Goal: Information Seeking & Learning: Learn about a topic

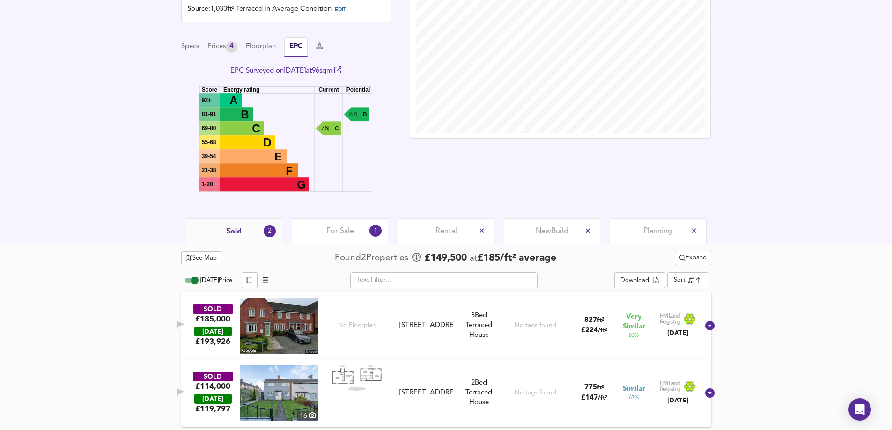
scroll to position [286, 0]
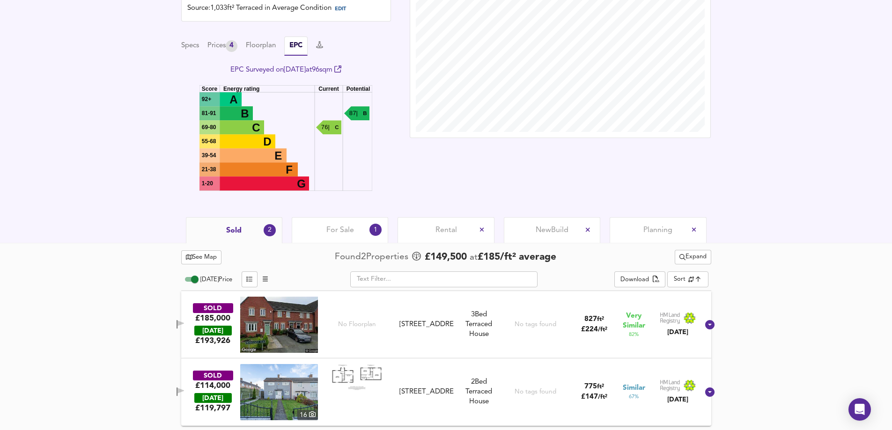
click at [265, 318] on img at bounding box center [279, 325] width 78 height 56
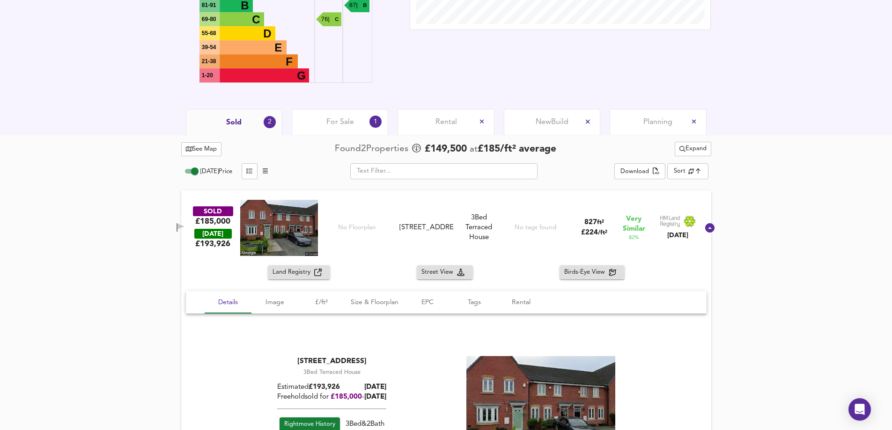
scroll to position [426, 0]
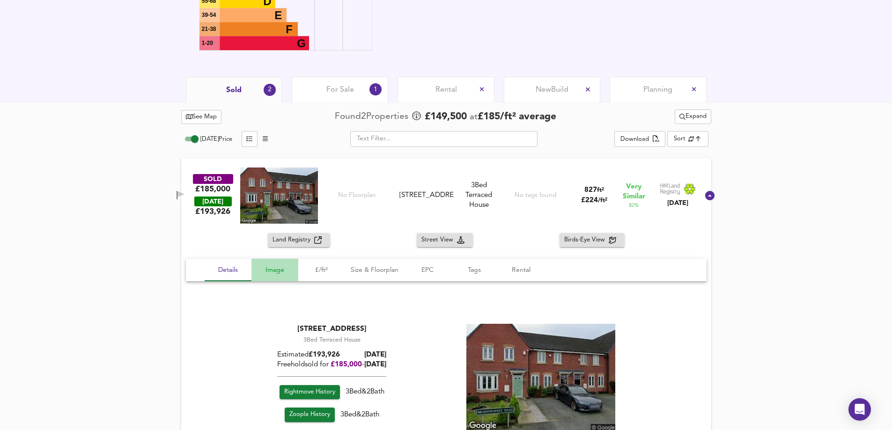
click at [276, 271] on span "Image" at bounding box center [275, 270] width 36 height 12
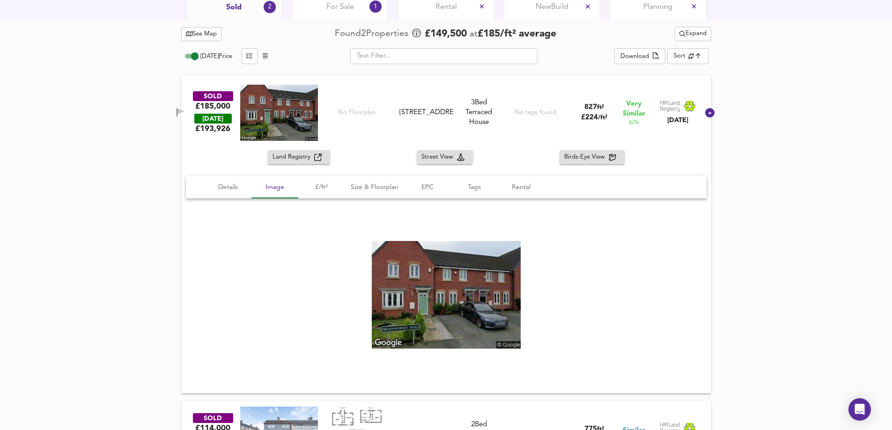
scroll to position [531, 0]
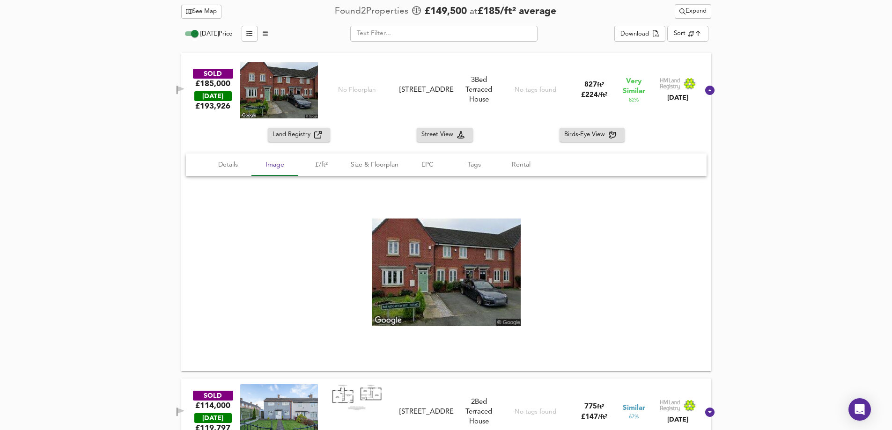
click at [443, 274] on img at bounding box center [446, 273] width 149 height 108
click at [228, 170] on span "Details" at bounding box center [228, 165] width 36 height 12
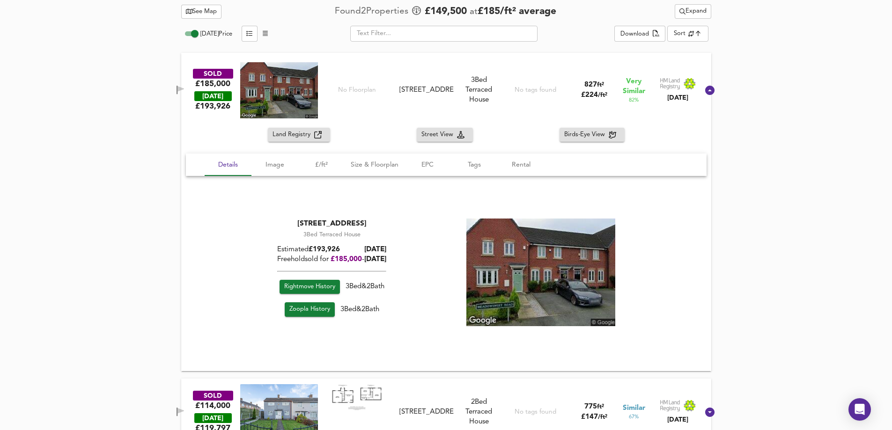
click at [317, 310] on span "Zoopla History" at bounding box center [309, 310] width 41 height 11
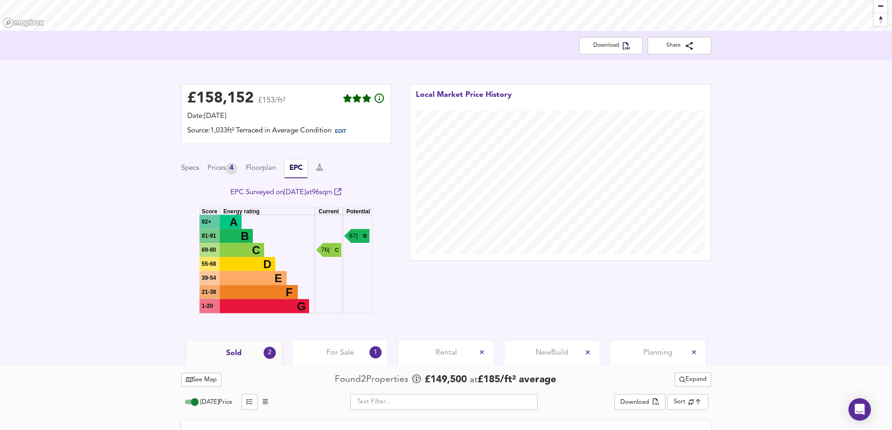
scroll to position [164, 0]
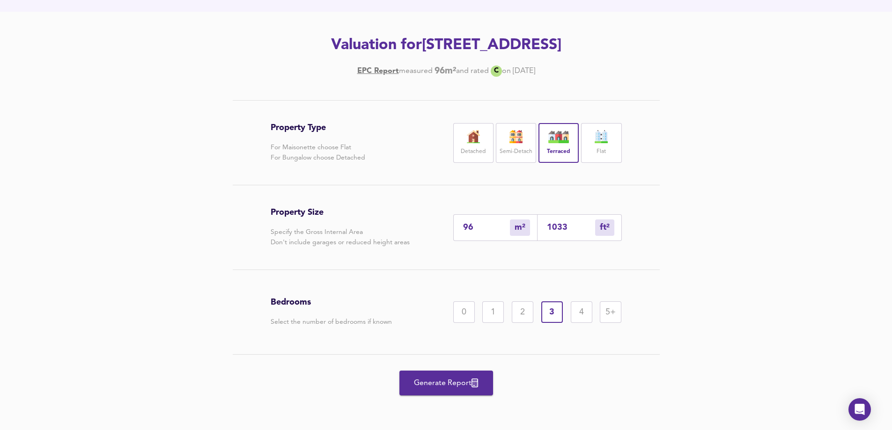
scroll to position [106, 0]
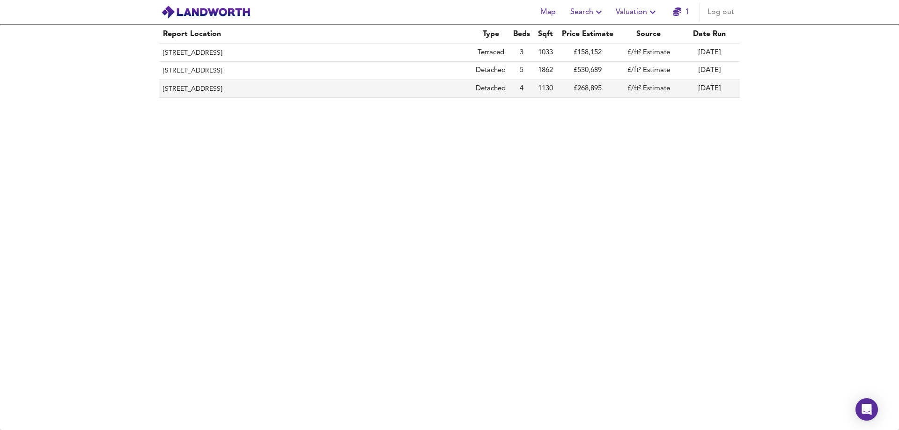
click at [214, 87] on th "[STREET_ADDRESS]" at bounding box center [315, 89] width 313 height 18
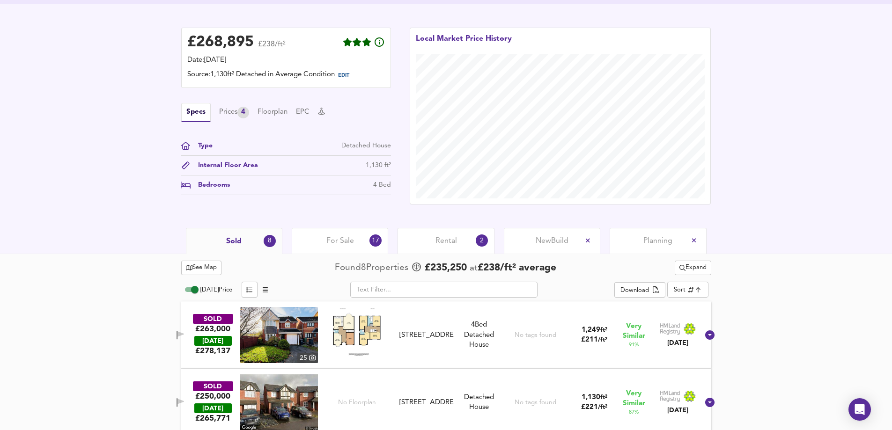
scroll to position [222, 0]
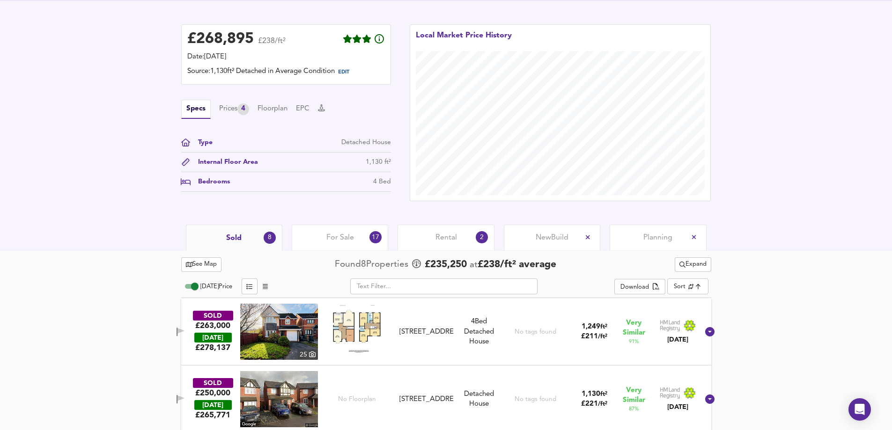
click at [448, 239] on span "Rental" at bounding box center [446, 238] width 22 height 10
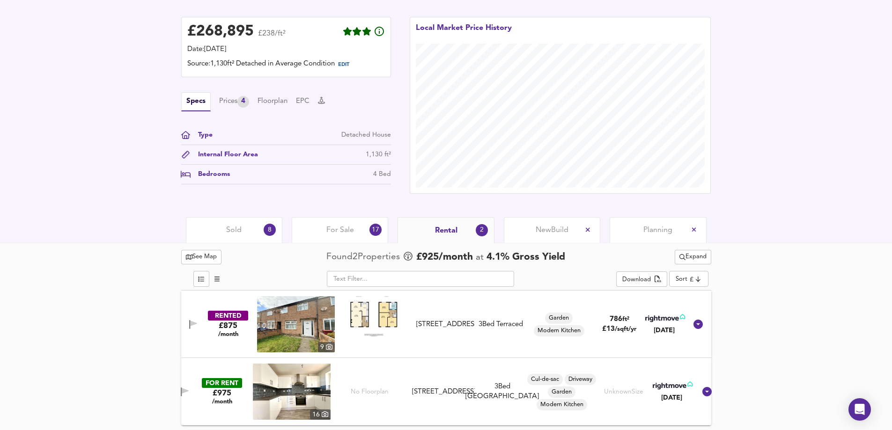
scroll to position [230, 0]
click at [349, 235] on span "For Sale" at bounding box center [340, 230] width 28 height 10
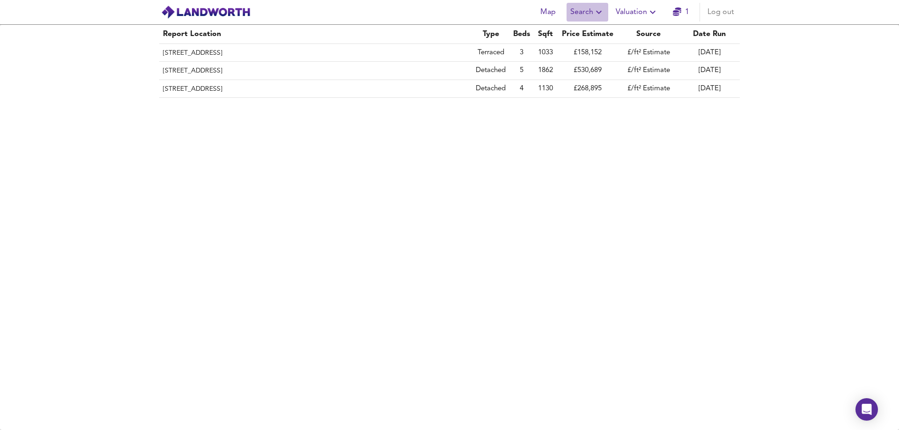
click at [598, 12] on icon "button" at bounding box center [598, 12] width 11 height 11
click at [586, 51] on li "Search History" at bounding box center [587, 50] width 93 height 17
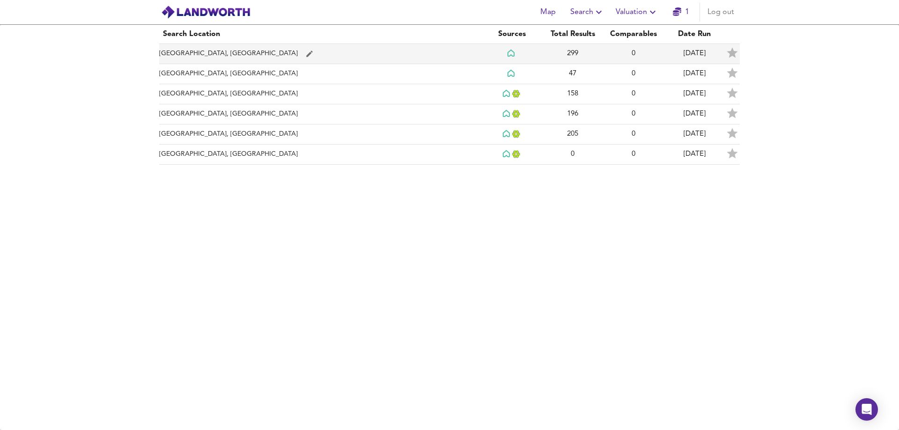
click at [188, 51] on td "[GEOGRAPHIC_DATA], [GEOGRAPHIC_DATA]" at bounding box center [320, 54] width 322 height 20
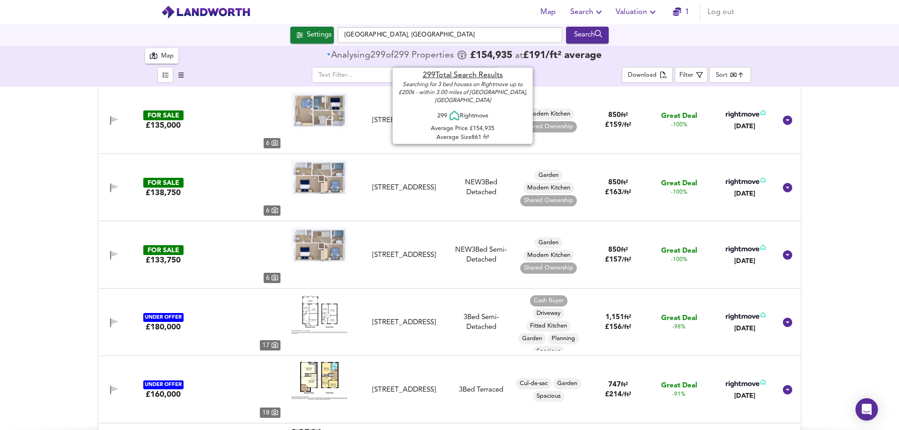
click at [512, 54] on span "£ 154,935" at bounding box center [491, 55] width 42 height 9
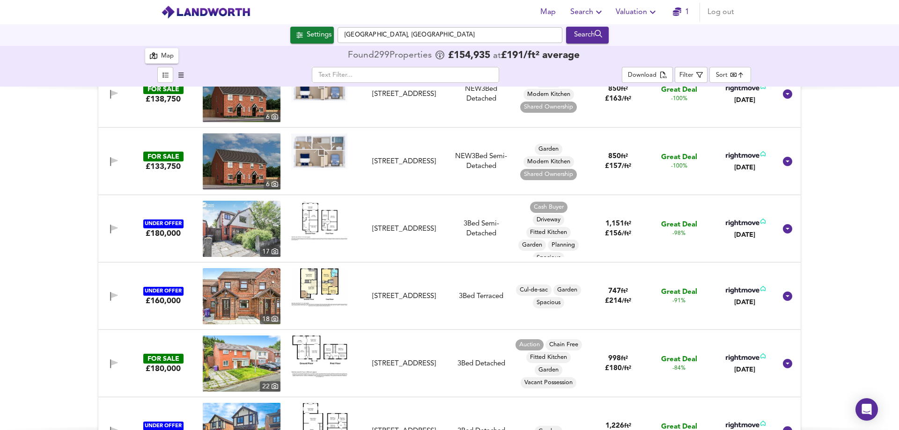
scroll to position [105, 0]
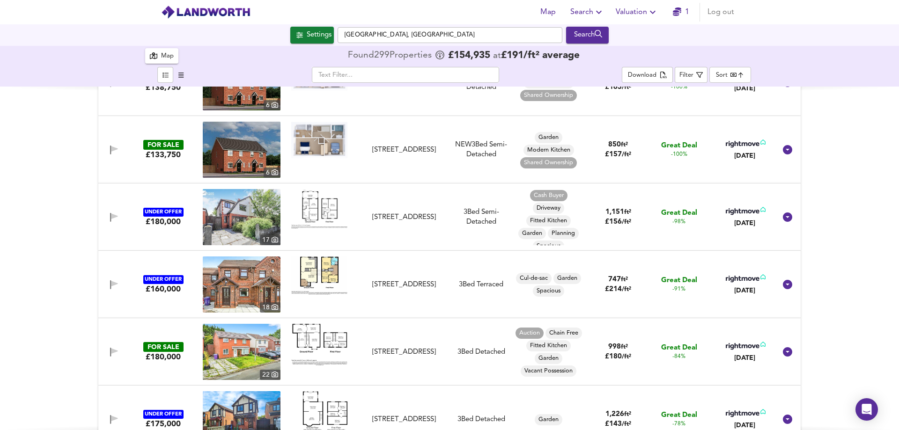
click at [734, 74] on body "Map Search Valuation 1 Log out Settings Kirkby, Liverpool Search 299 Results Le…" at bounding box center [449, 215] width 899 height 430
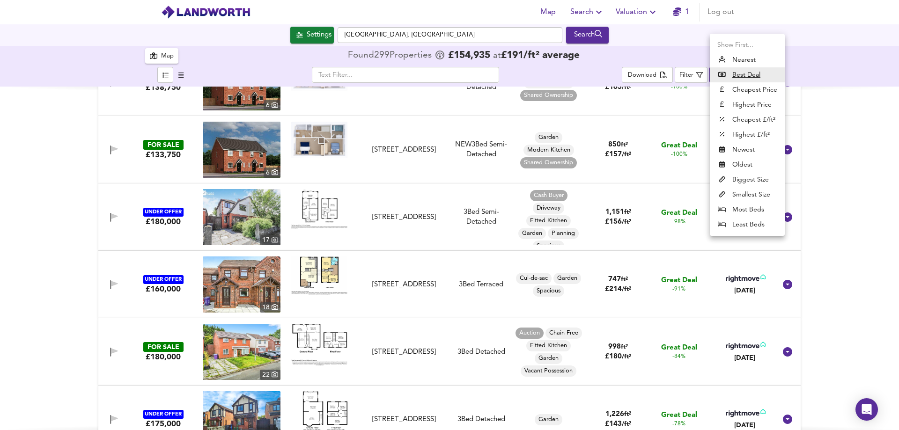
click at [752, 89] on li "Cheapest Price" at bounding box center [747, 89] width 75 height 15
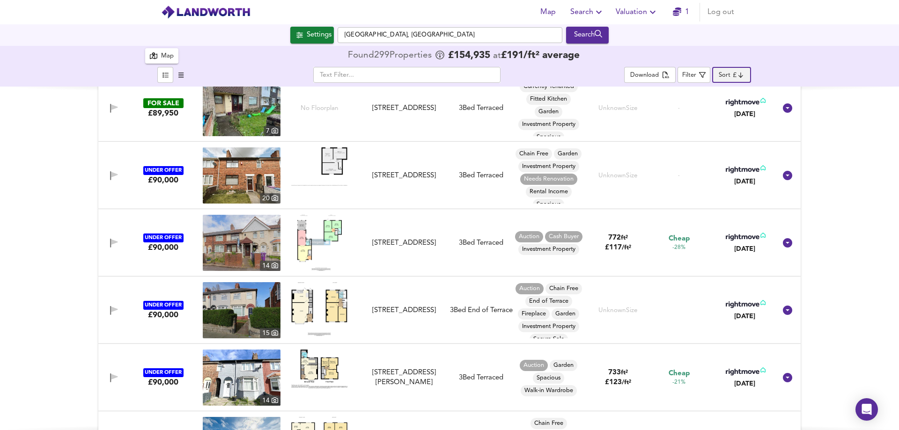
scroll to position [0, 0]
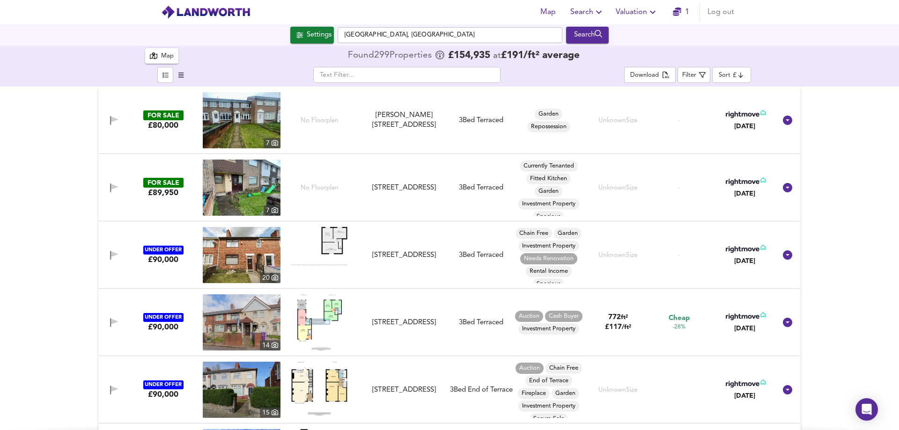
click at [230, 124] on img at bounding box center [242, 120] width 78 height 56
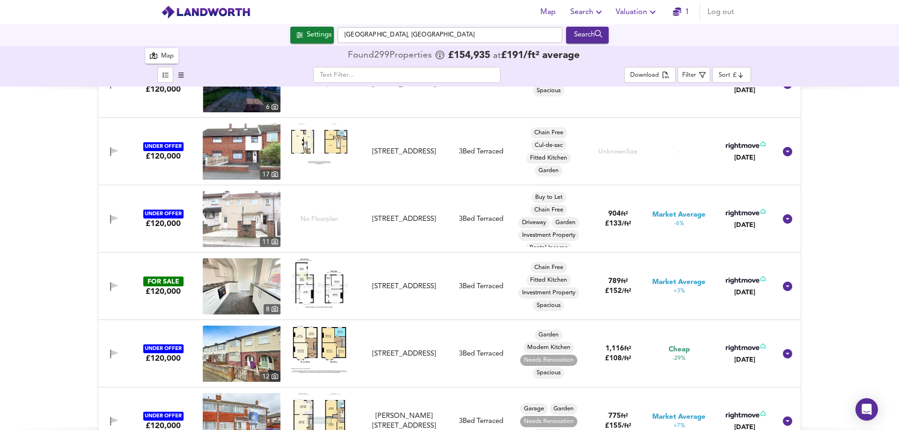
scroll to position [1591, 0]
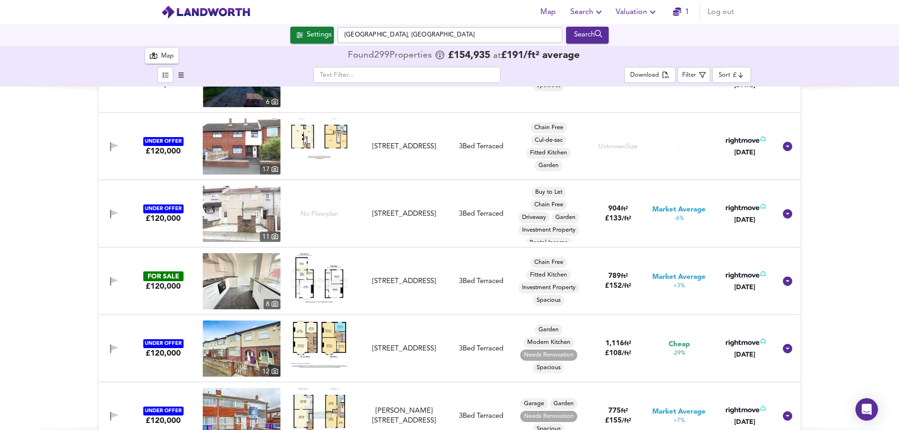
click at [227, 284] on img at bounding box center [242, 281] width 78 height 56
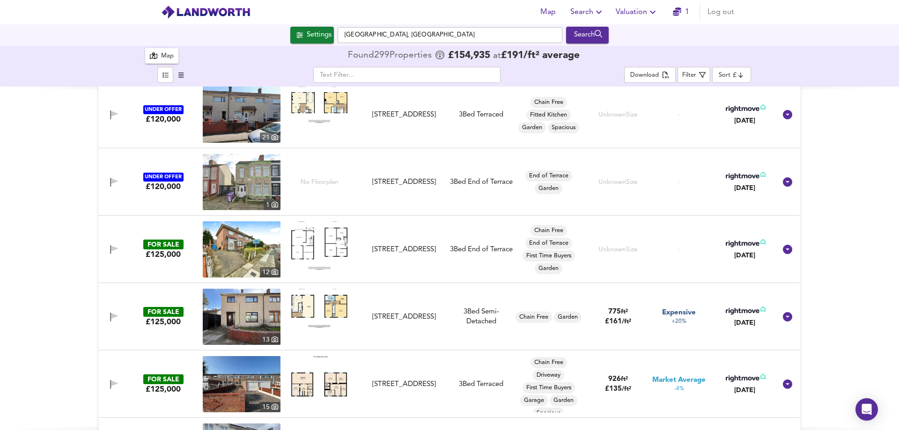
scroll to position [2165, 0]
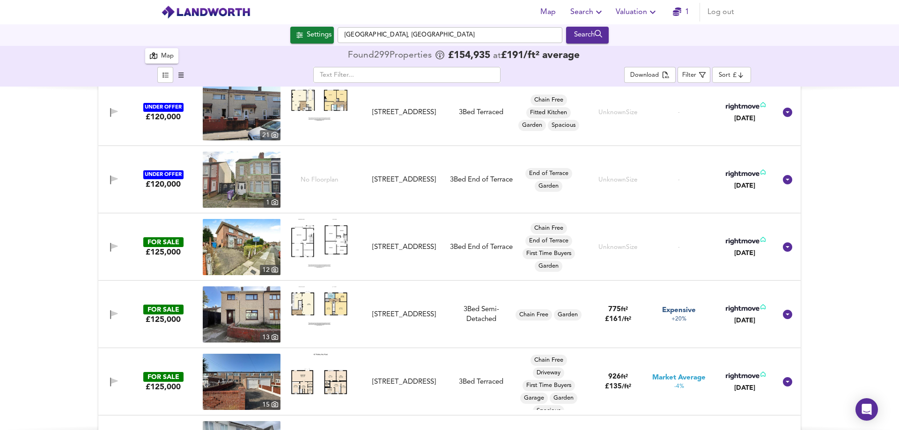
click at [225, 245] on img at bounding box center [242, 247] width 78 height 56
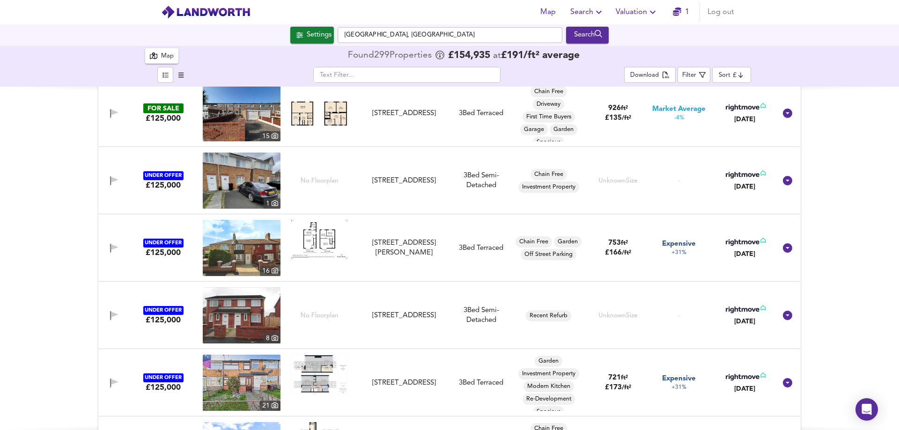
scroll to position [2434, 0]
click at [219, 313] on img at bounding box center [242, 315] width 78 height 56
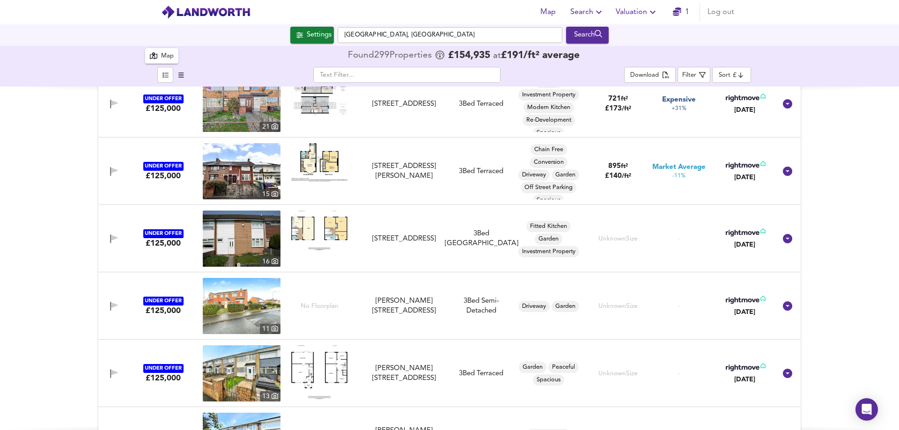
scroll to position [2715, 0]
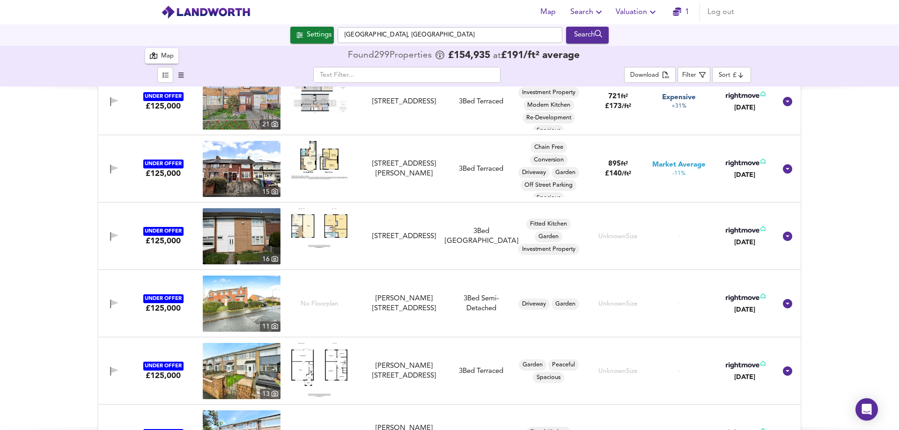
click at [233, 303] on img at bounding box center [242, 304] width 78 height 56
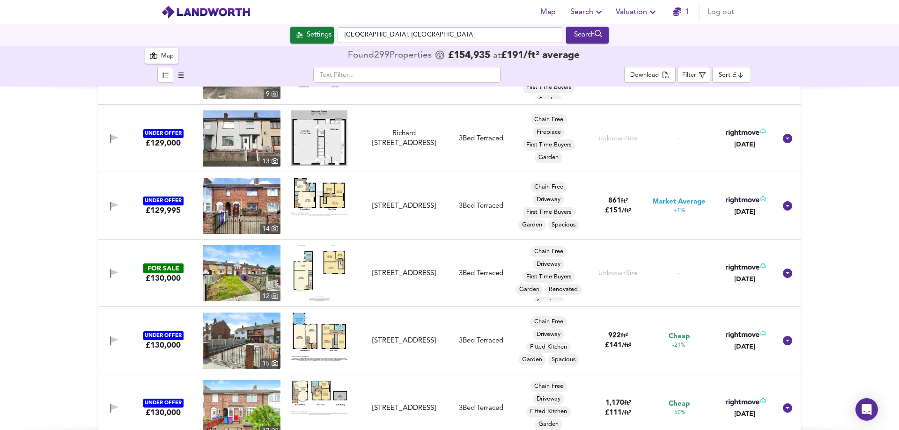
scroll to position [3218, 0]
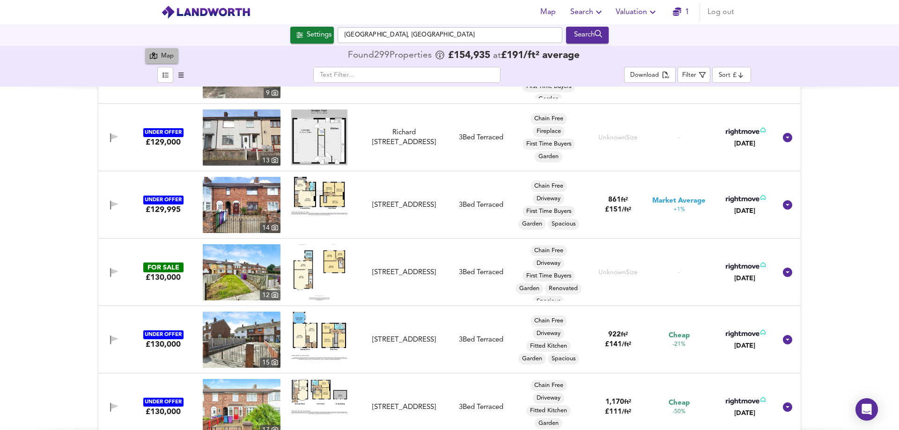
click at [163, 58] on div "Map" at bounding box center [167, 56] width 13 height 11
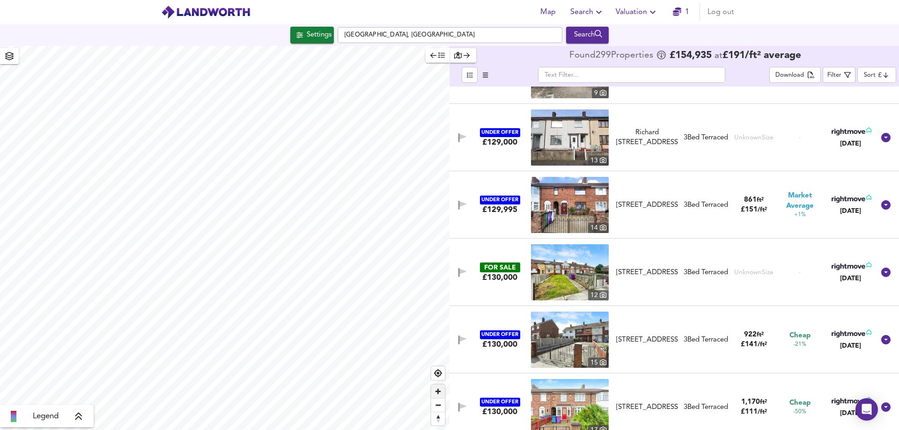
click at [438, 391] on span "Zoom in" at bounding box center [438, 392] width 14 height 14
click at [77, 415] on icon at bounding box center [78, 416] width 7 height 7
click at [12, 394] on li at bounding box center [13, 394] width 6 height 0
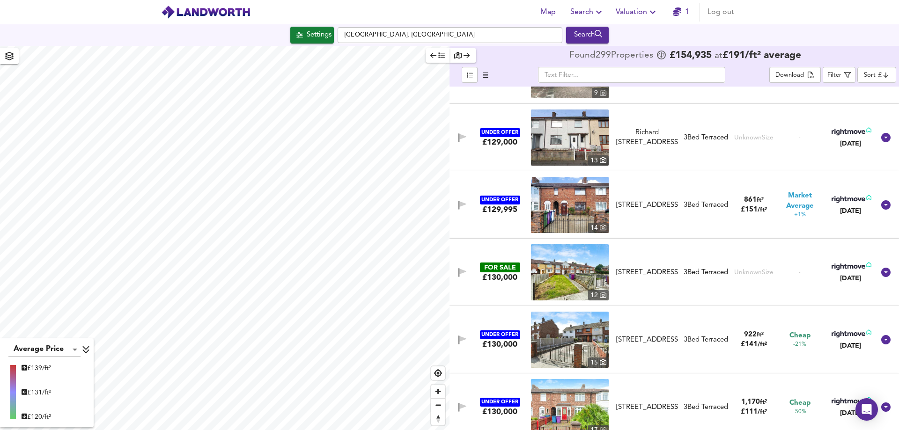
click at [12, 394] on li at bounding box center [13, 394] width 6 height 0
click at [88, 352] on icon at bounding box center [86, 349] width 8 height 9
click at [80, 418] on icon at bounding box center [78, 416] width 7 height 7
click at [27, 395] on icon at bounding box center [25, 392] width 6 height 7
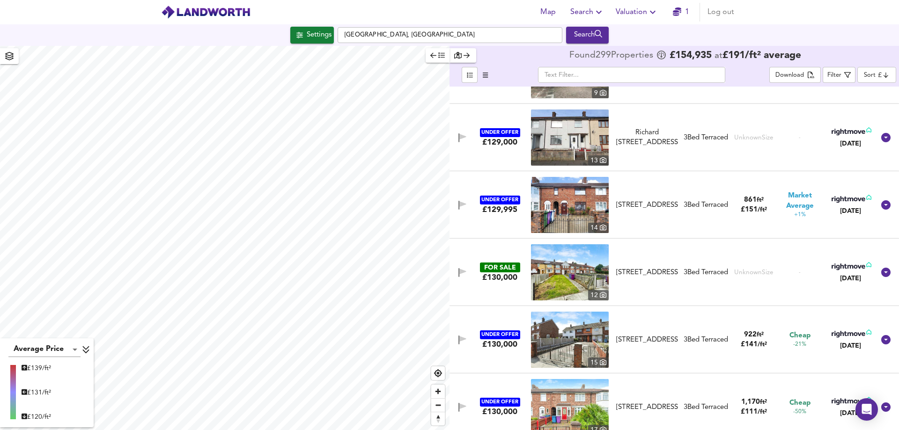
click at [13, 390] on li at bounding box center [13, 390] width 6 height 0
click at [67, 343] on div "Average Price landworth £ 139/ft² £ 131/ft² £ 120/ft²" at bounding box center [224, 238] width 449 height 384
click at [462, 247] on div "Average Price landworth £ 139/ft² £ 131/ft² £ 120/ft² Found 299 Propert ies £ 1…" at bounding box center [449, 238] width 899 height 384
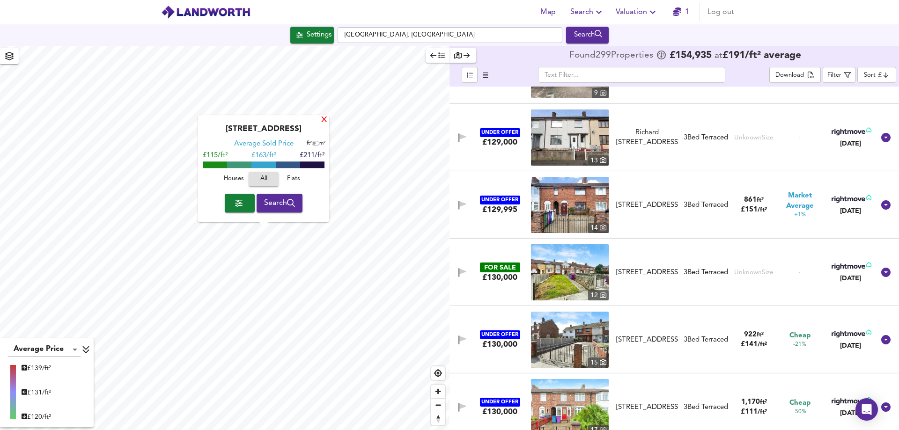
click at [323, 119] on div "X" at bounding box center [324, 120] width 8 height 9
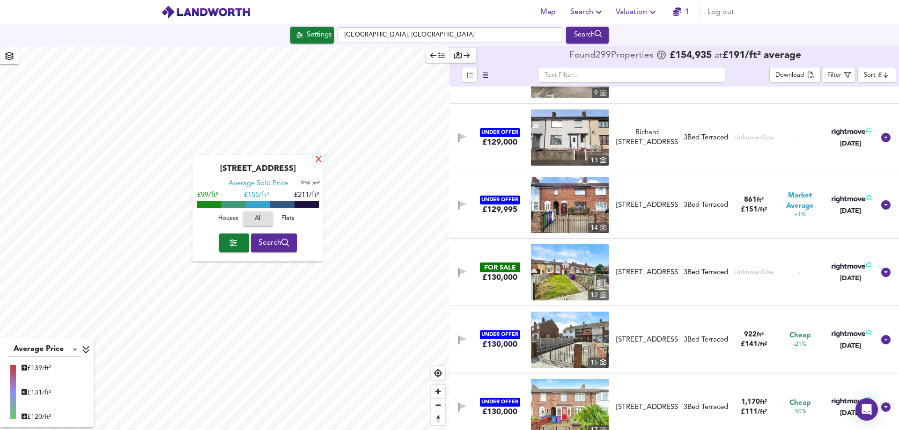
click at [318, 161] on div "X" at bounding box center [319, 160] width 8 height 9
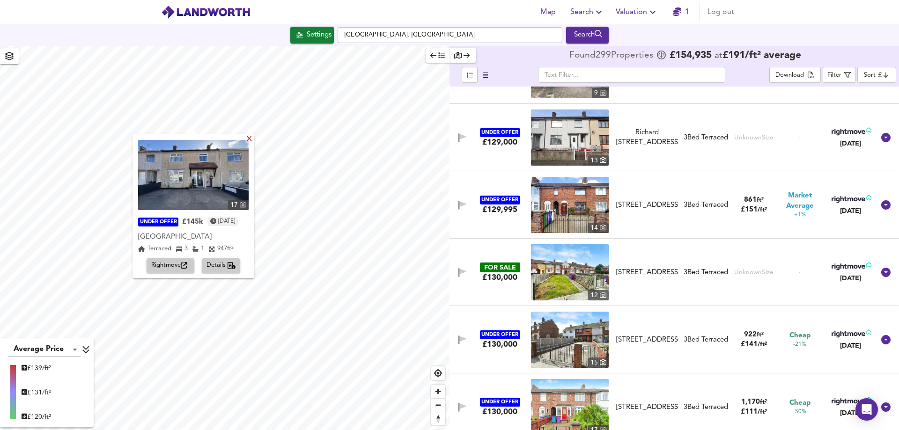
click at [253, 139] on div "X" at bounding box center [249, 139] width 8 height 9
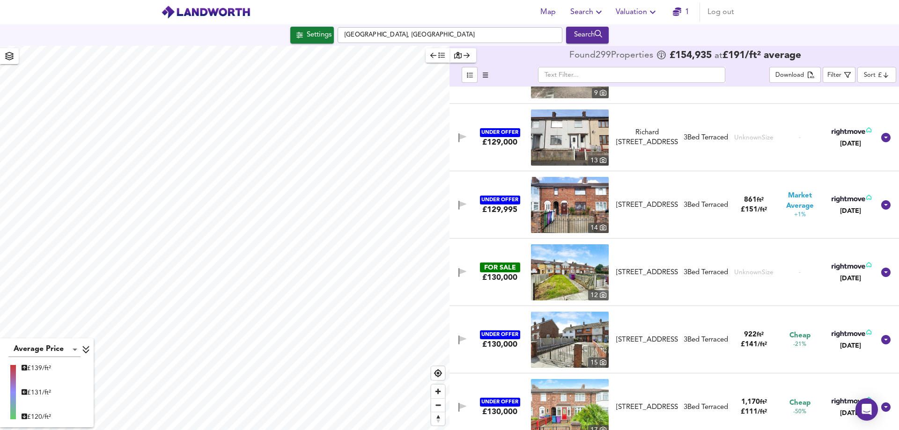
click at [458, 55] on icon "button" at bounding box center [457, 55] width 7 height 7
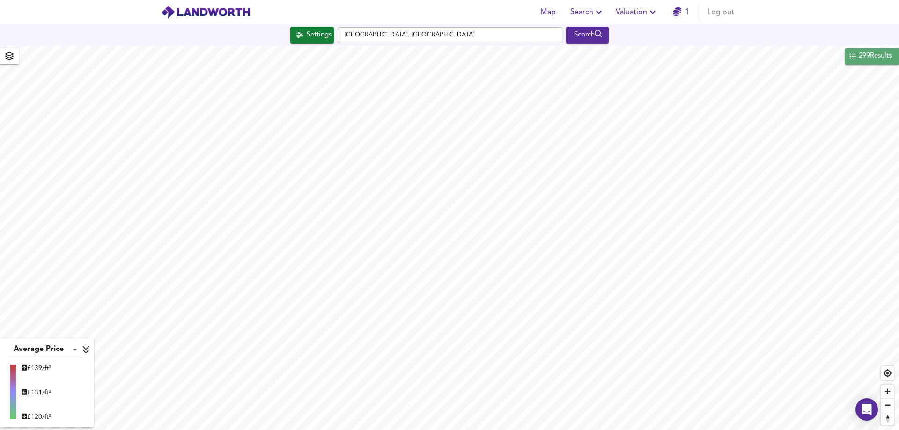
click at [771, 63] on button "299 Results" at bounding box center [871, 56] width 54 height 16
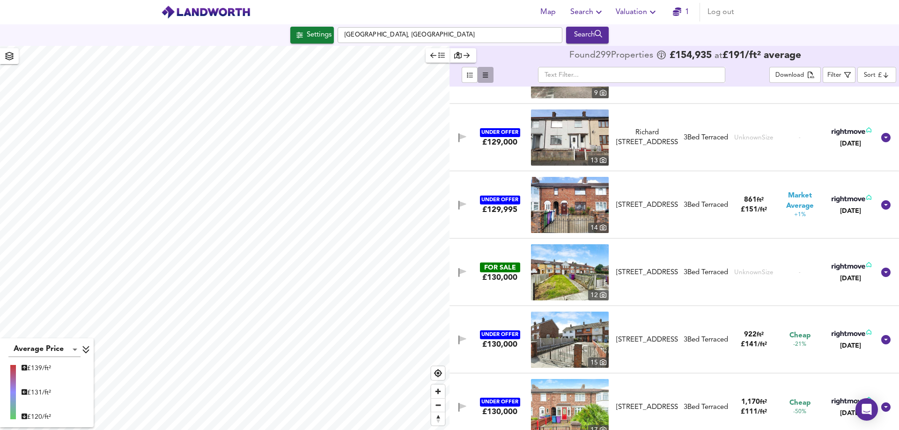
click at [487, 77] on icon "button" at bounding box center [485, 75] width 5 height 6
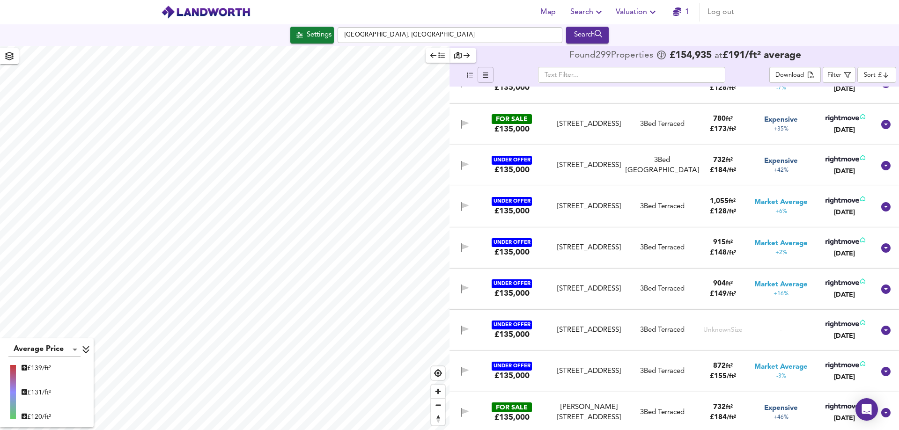
scroll to position [3089, 0]
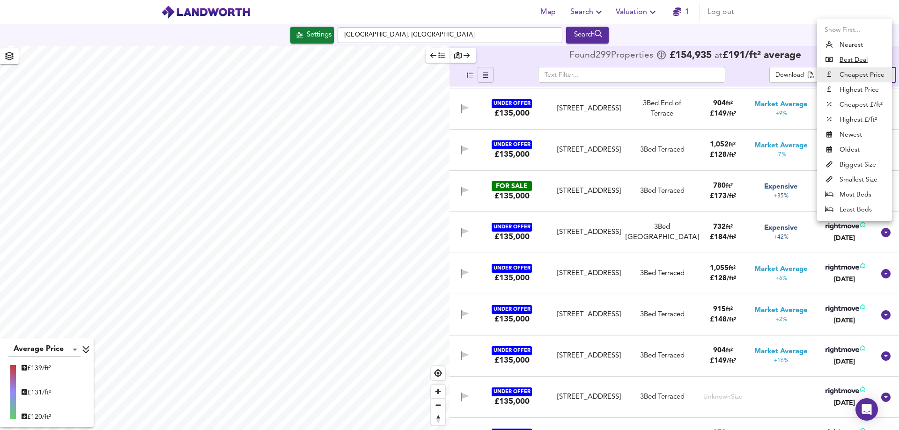
click at [771, 74] on body "Map Search Valuation 1 Log out Settings Kirkby, Liverpool Search Average Price …" at bounding box center [449, 215] width 899 height 430
click at [771, 150] on li "Oldest" at bounding box center [854, 149] width 75 height 15
type input "oldest"
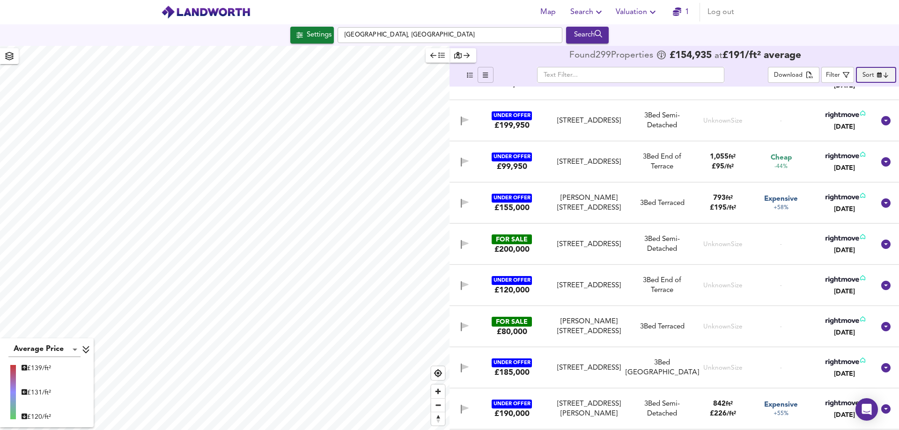
scroll to position [0, 0]
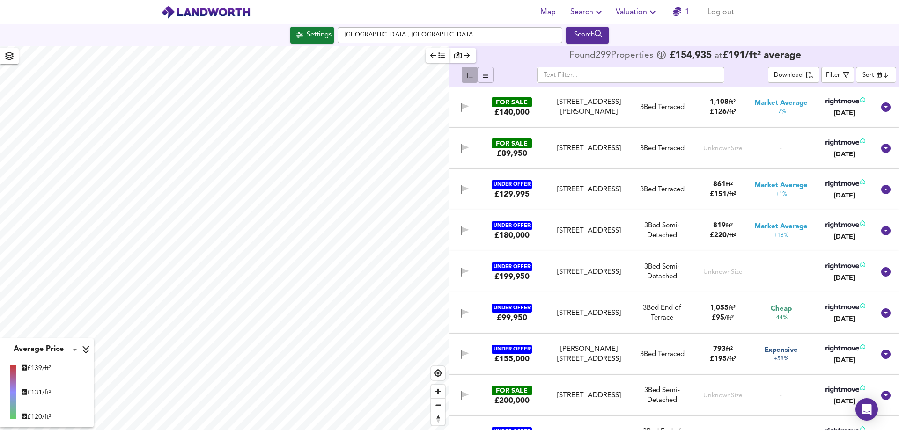
click at [468, 77] on icon "button" at bounding box center [470, 75] width 6 height 6
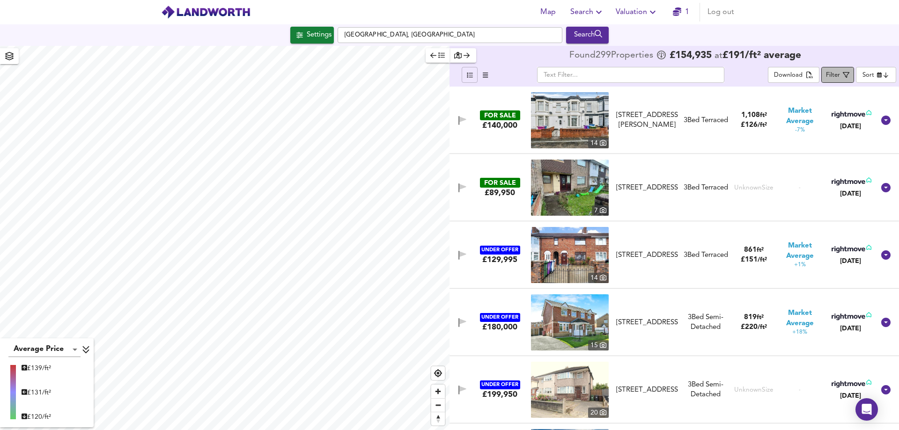
click at [771, 75] on div "Filter" at bounding box center [833, 75] width 14 height 11
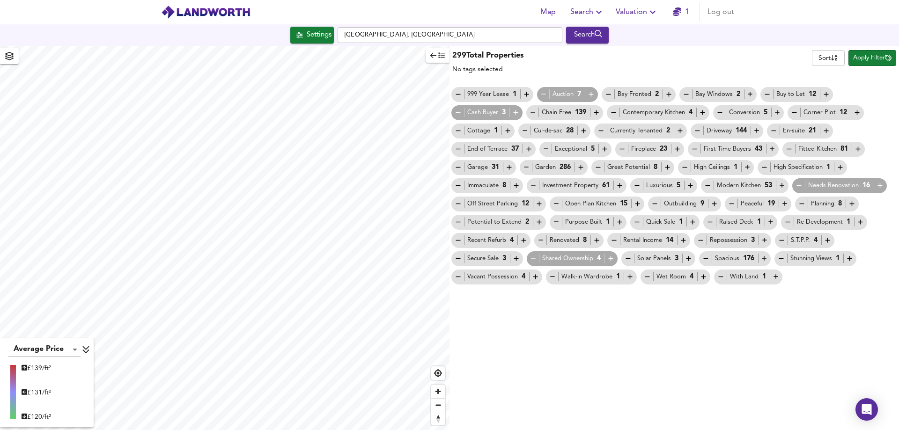
click at [484, 114] on div "Cash Buyer 3" at bounding box center [487, 113] width 66 height 10
click at [536, 262] on icon "button" at bounding box center [533, 259] width 8 height 8
click at [514, 113] on icon "button" at bounding box center [515, 112] width 5 height 5
click at [771, 59] on span "Apply Filter" at bounding box center [872, 58] width 38 height 11
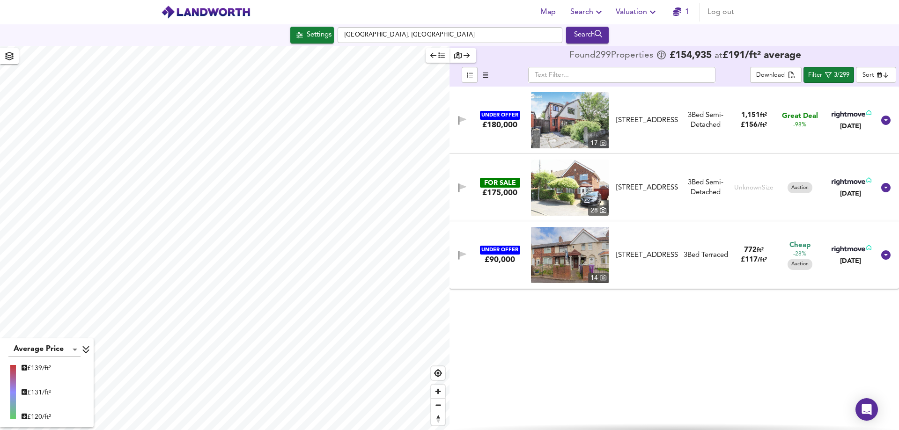
click at [549, 126] on img at bounding box center [570, 120] width 78 height 56
click at [497, 182] on div "FOR SALE" at bounding box center [500, 183] width 40 height 10
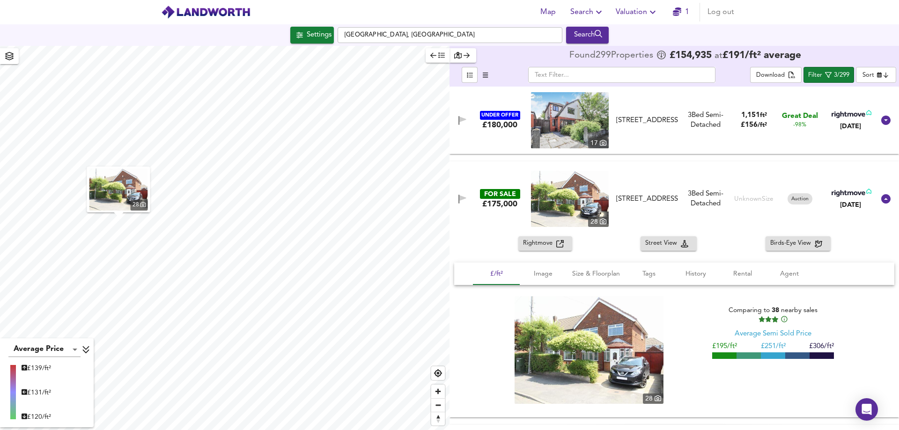
click at [575, 210] on img at bounding box center [570, 199] width 78 height 56
click at [759, 124] on span "/ ft²" at bounding box center [761, 125] width 9 height 6
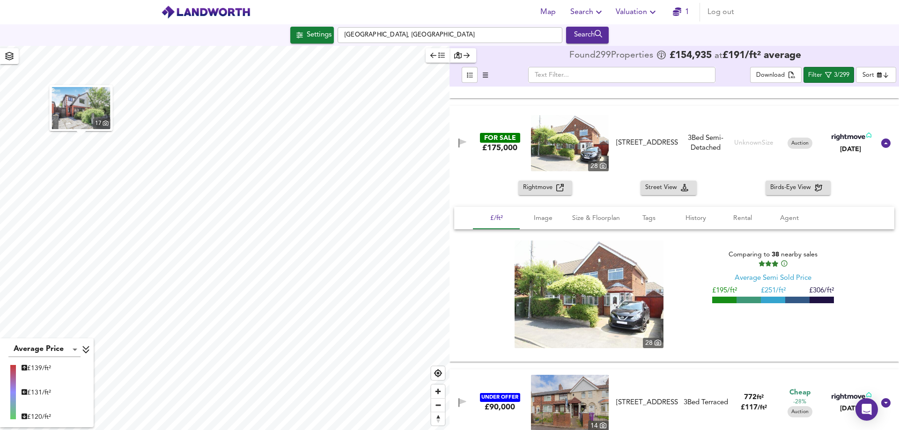
scroll to position [251, 0]
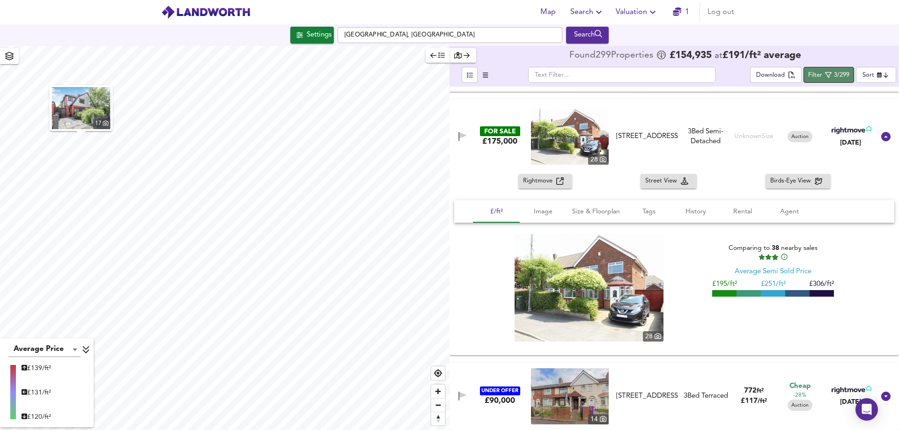
click at [771, 77] on div "3/299" at bounding box center [841, 75] width 15 height 11
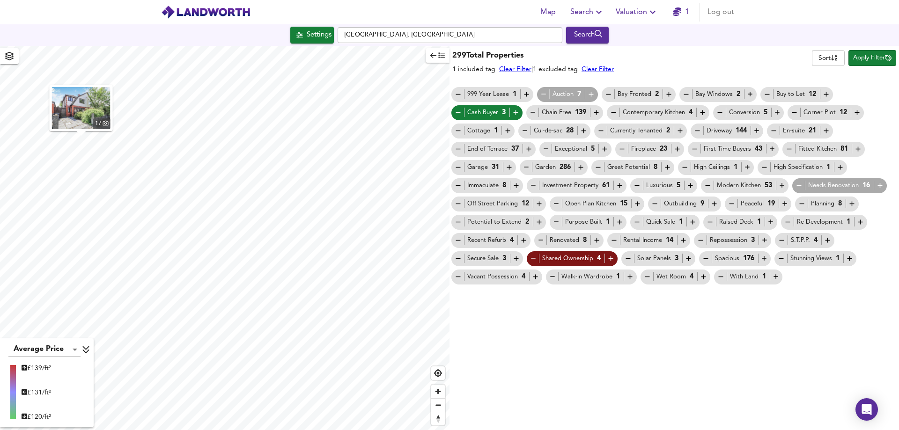
click at [488, 115] on div "Cash Buyer 3" at bounding box center [487, 113] width 66 height 10
click at [452, 111] on span "Cash Buyer 3" at bounding box center [486, 113] width 71 height 10
click at [457, 111] on icon "button" at bounding box center [458, 113] width 8 height 8
click at [459, 112] on icon "button" at bounding box center [457, 112] width 5 height 0
click at [691, 224] on icon "button" at bounding box center [693, 222] width 8 height 8
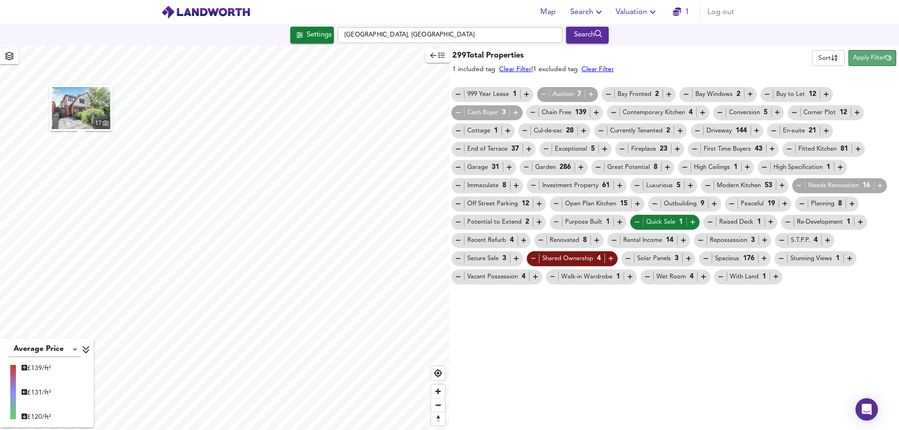
click at [771, 59] on span "Apply Filter" at bounding box center [872, 58] width 38 height 11
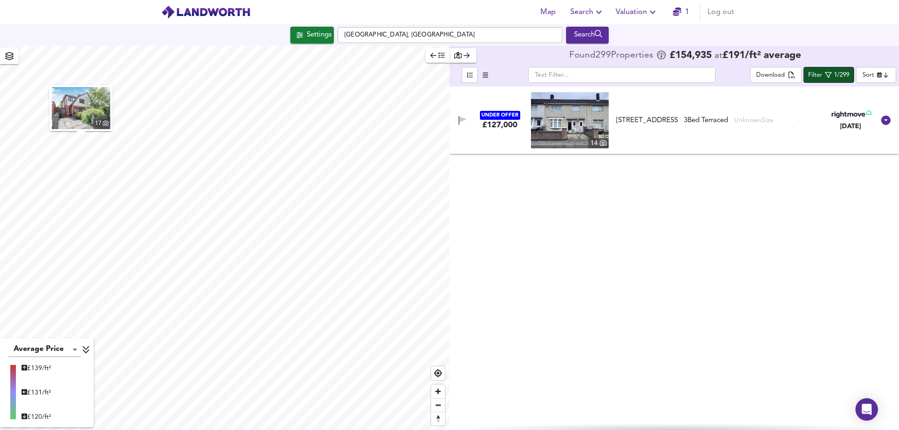
click at [771, 79] on span "Filter 1/299" at bounding box center [828, 75] width 41 height 12
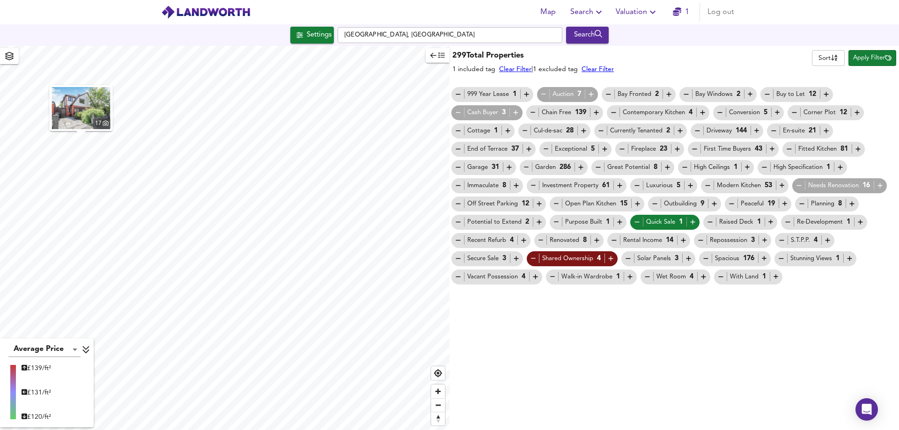
click at [634, 221] on icon "button" at bounding box center [637, 222] width 8 height 8
click at [633, 225] on icon "button" at bounding box center [637, 222] width 8 height 8
click at [771, 131] on icon "button" at bounding box center [826, 131] width 5 height 5
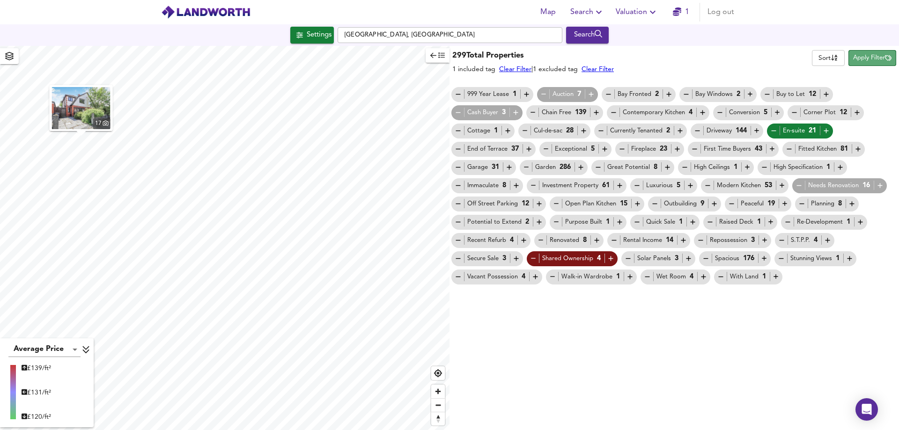
click at [771, 60] on span "Apply Filter" at bounding box center [872, 58] width 38 height 11
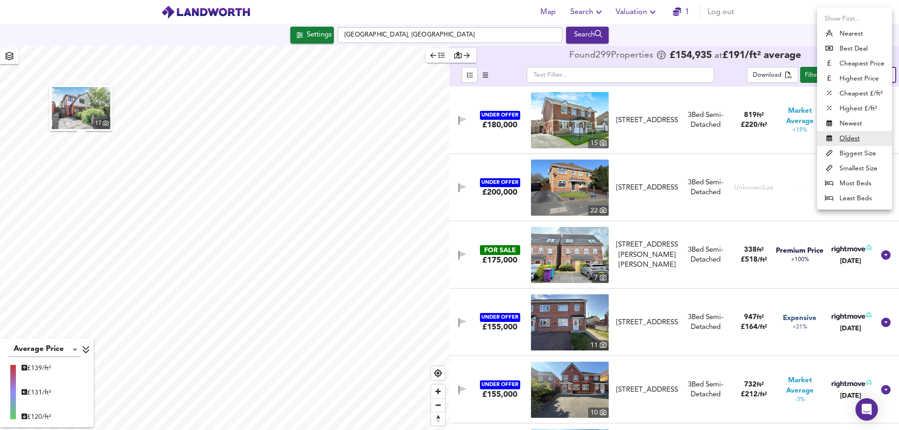
click at [771, 77] on body "Map Search Valuation 1 Log out Settings Kirkby, Liverpool Search 17 Average Pri…" at bounding box center [449, 215] width 899 height 430
click at [771, 52] on li "Best Deal" at bounding box center [854, 48] width 75 height 15
type input "bestdeal"
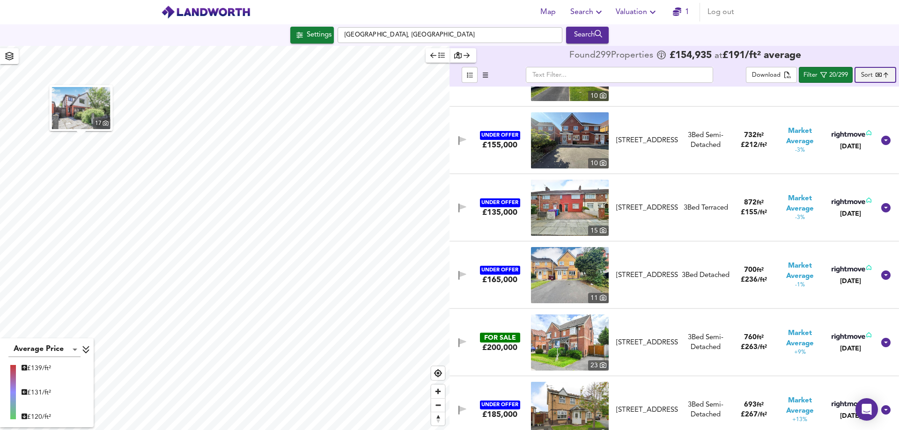
scroll to position [199, 0]
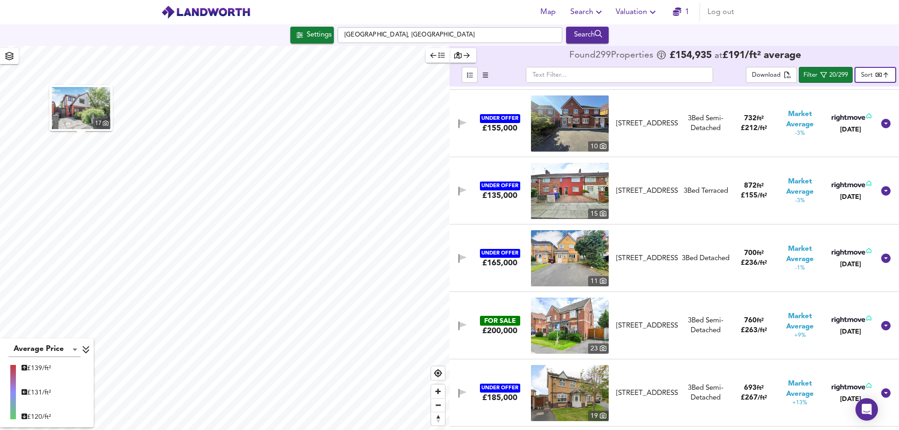
click at [546, 326] on img at bounding box center [570, 326] width 78 height 56
click at [771, 327] on icon at bounding box center [885, 325] width 9 height 9
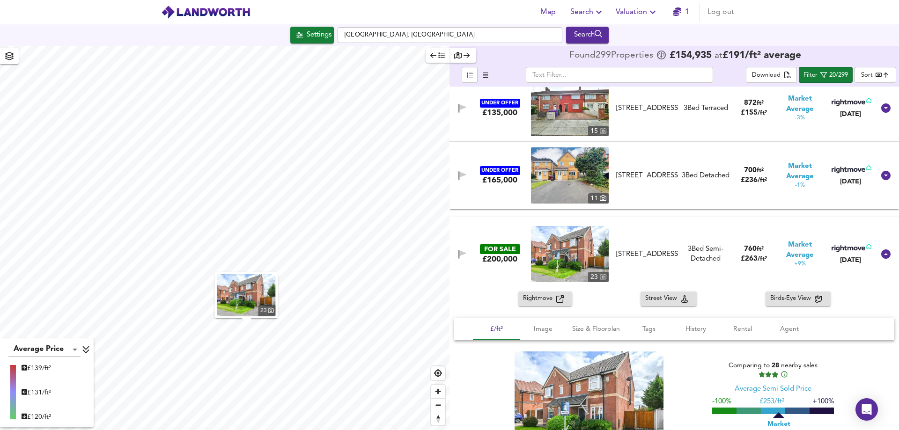
scroll to position [328, 0]
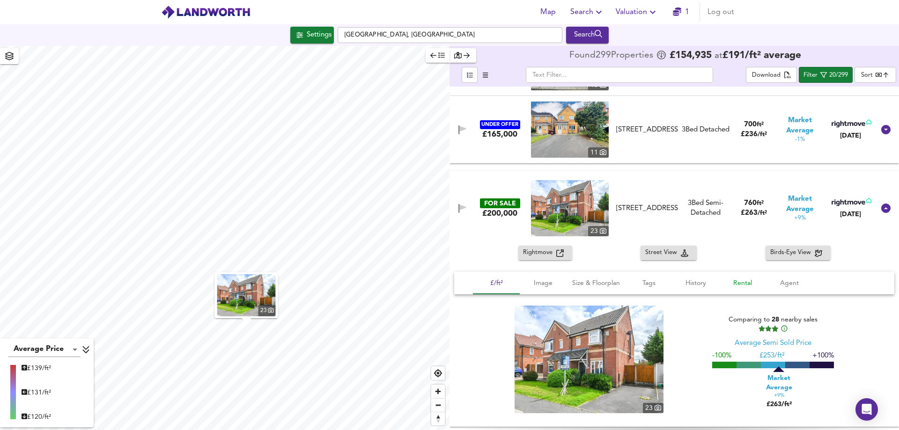
click at [741, 284] on span "Rental" at bounding box center [743, 284] width 36 height 12
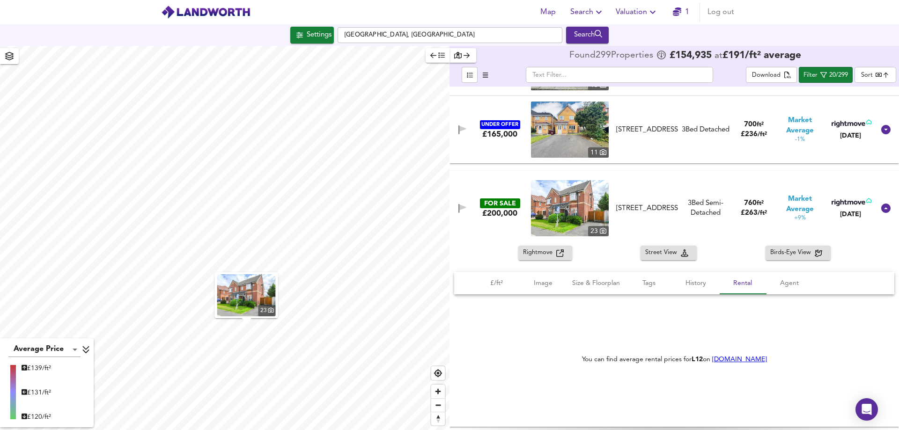
click at [733, 360] on link "Home.co.uk" at bounding box center [739, 359] width 55 height 7
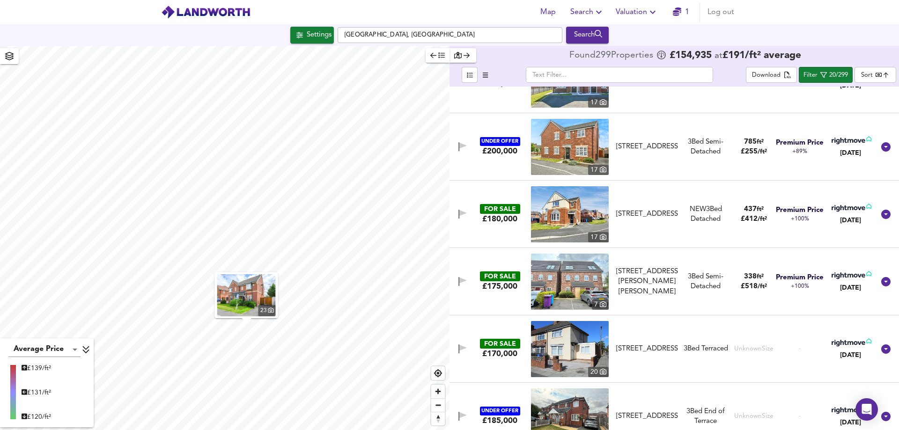
scroll to position [1123, 0]
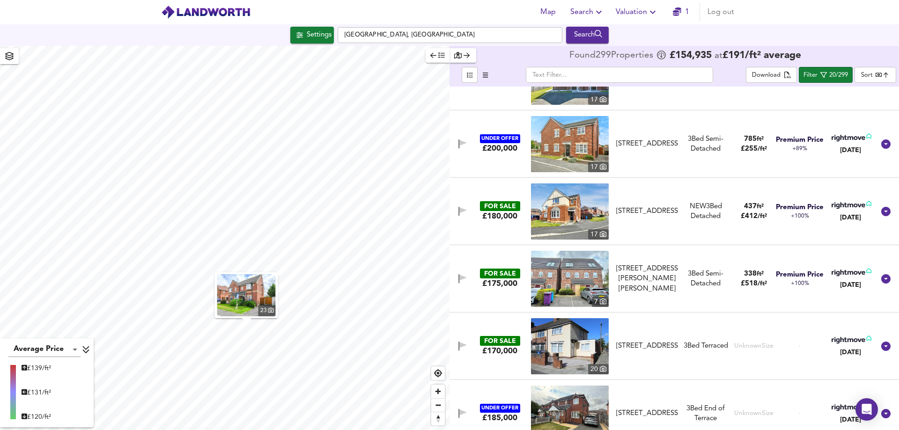
click at [540, 283] on img at bounding box center [570, 279] width 78 height 56
click at [771, 281] on icon at bounding box center [885, 278] width 9 height 9
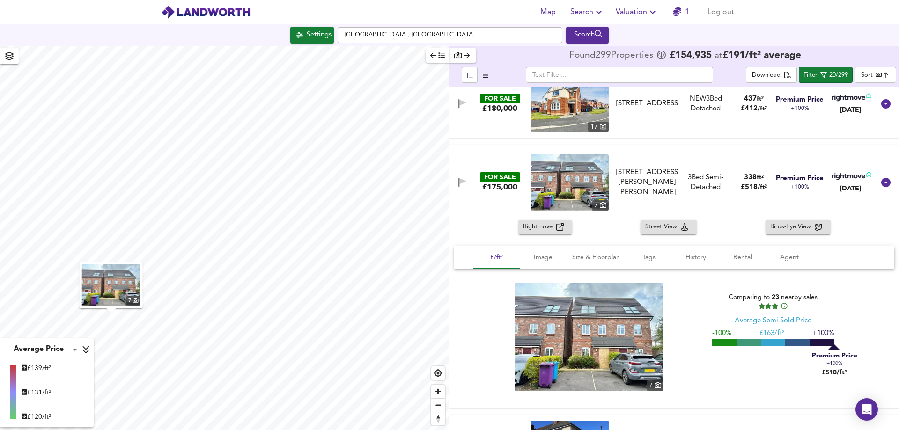
scroll to position [1240, 0]
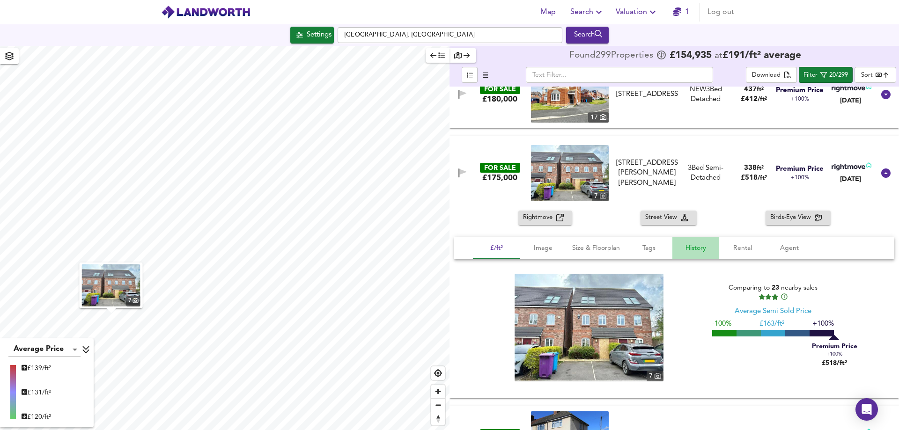
click at [695, 248] on span "History" at bounding box center [696, 248] width 36 height 12
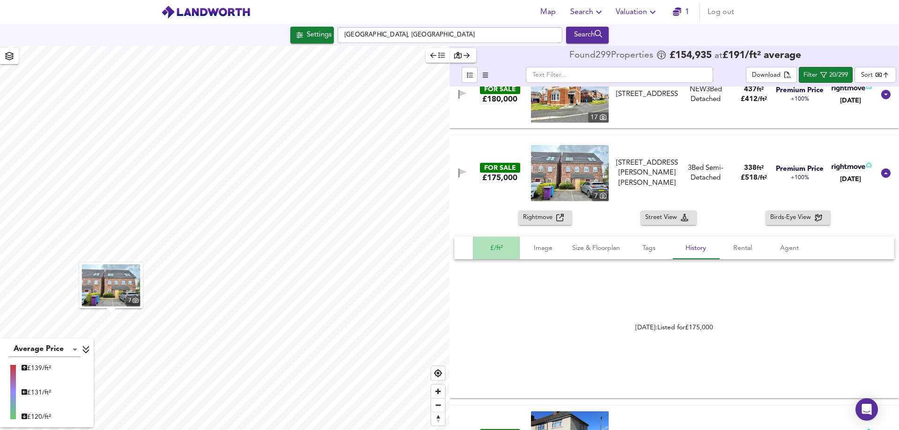
click at [490, 250] on span "£/ft²" at bounding box center [496, 248] width 36 height 12
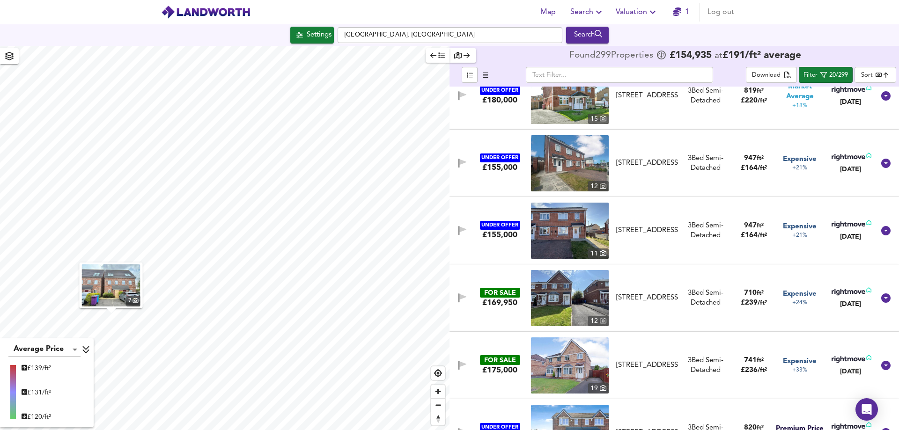
scroll to position [763, 0]
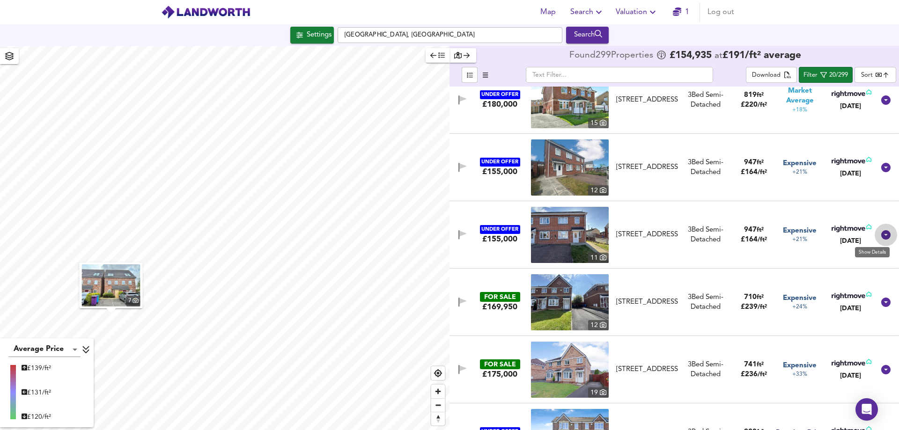
click at [771, 233] on icon at bounding box center [885, 234] width 9 height 9
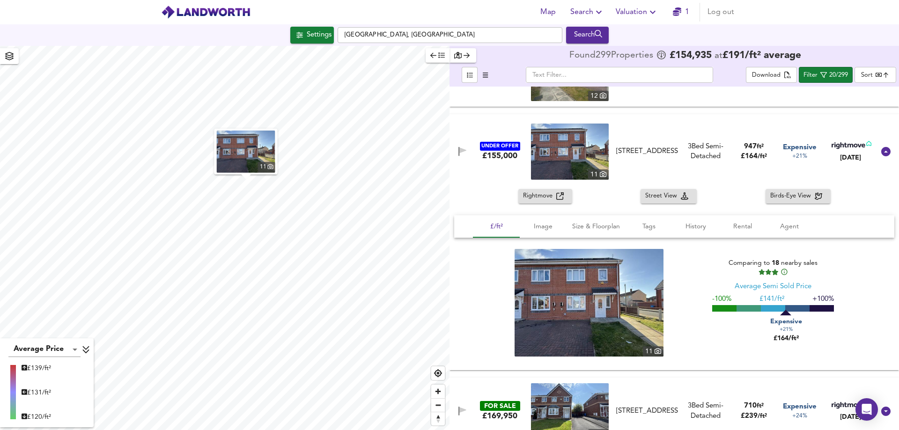
scroll to position [880, 0]
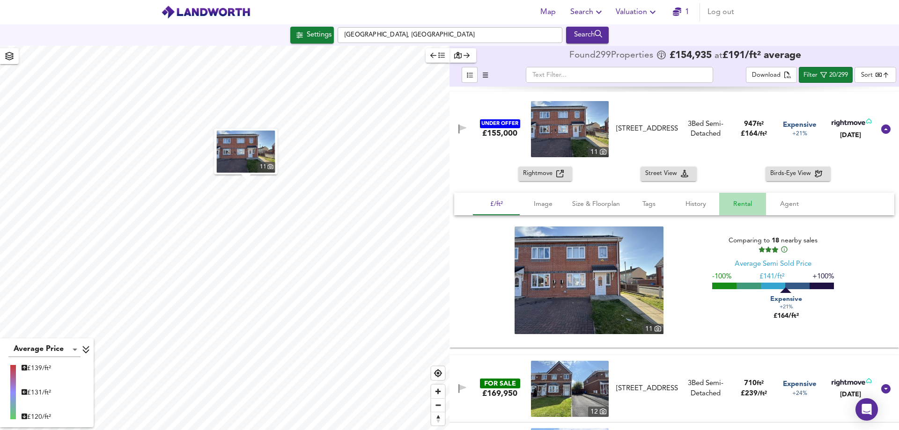
click at [740, 206] on span "Rental" at bounding box center [743, 204] width 36 height 12
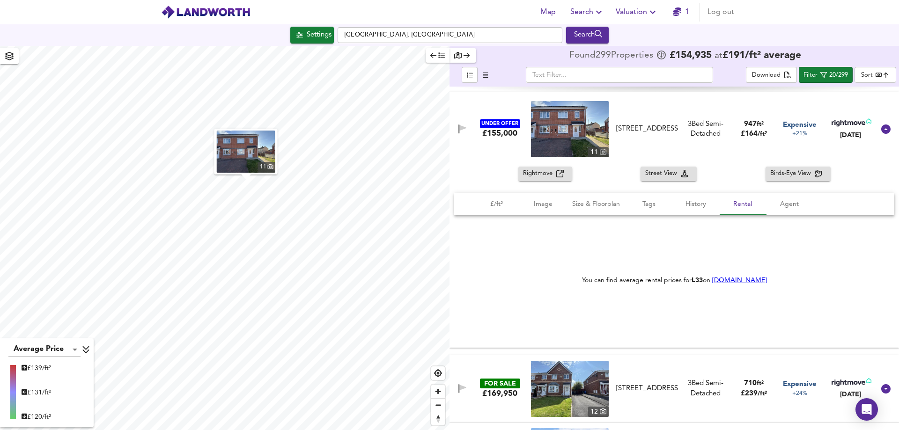
click at [735, 281] on link "Home.co.uk" at bounding box center [739, 280] width 55 height 7
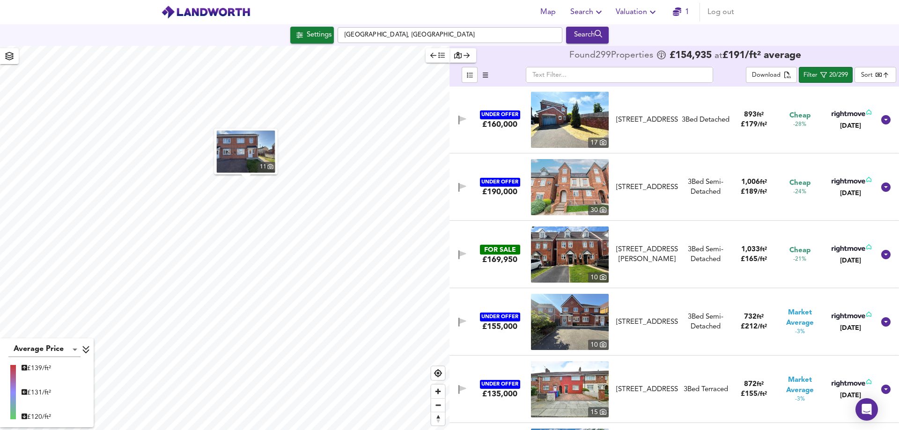
scroll to position [0, 0]
click at [544, 118] on img at bounding box center [570, 120] width 78 height 56
click at [419, 37] on input "Kirkby, Liverpool" at bounding box center [449, 35] width 225 height 16
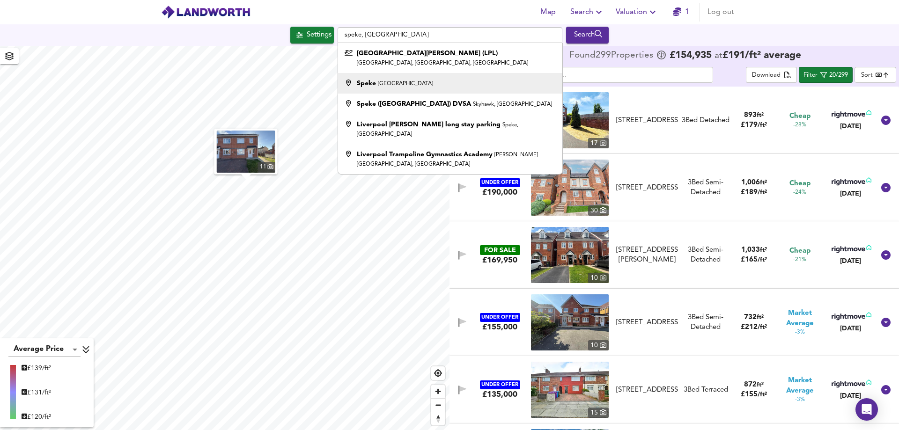
click at [411, 86] on div "Speke Liverpool" at bounding box center [447, 83] width 215 height 9
type input "Speke, Liverpool"
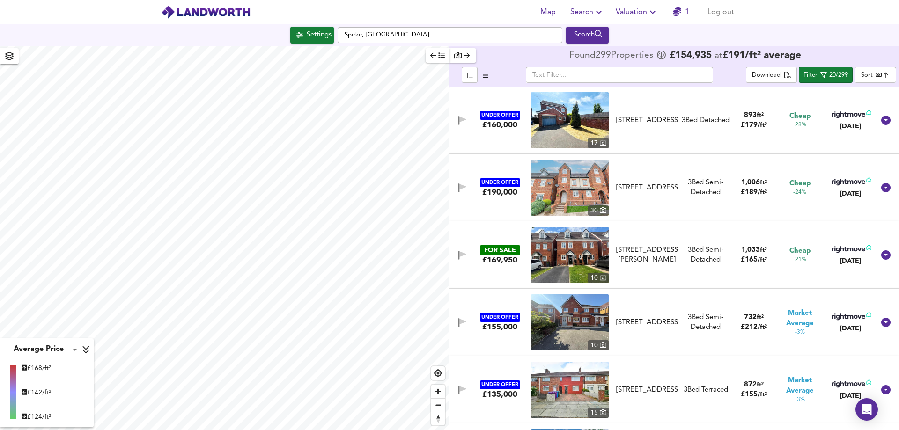
checkbox input "false"
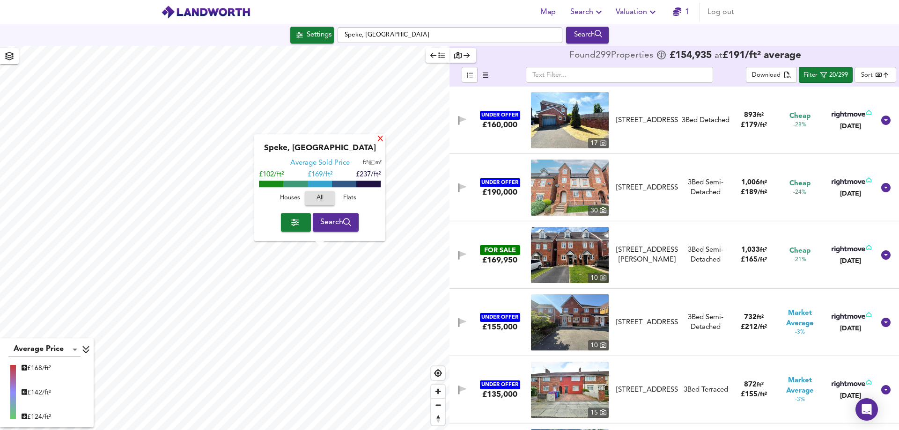
click at [379, 139] on div "X" at bounding box center [380, 139] width 8 height 9
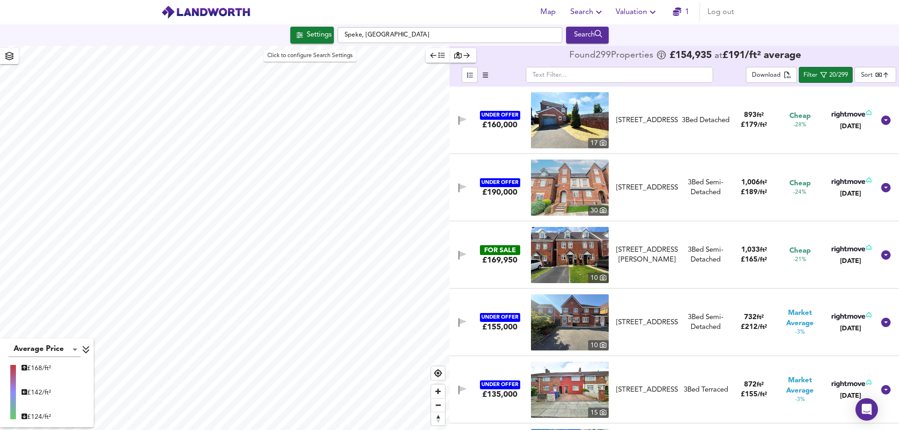
click at [307, 33] on div "Settings" at bounding box center [319, 35] width 25 height 12
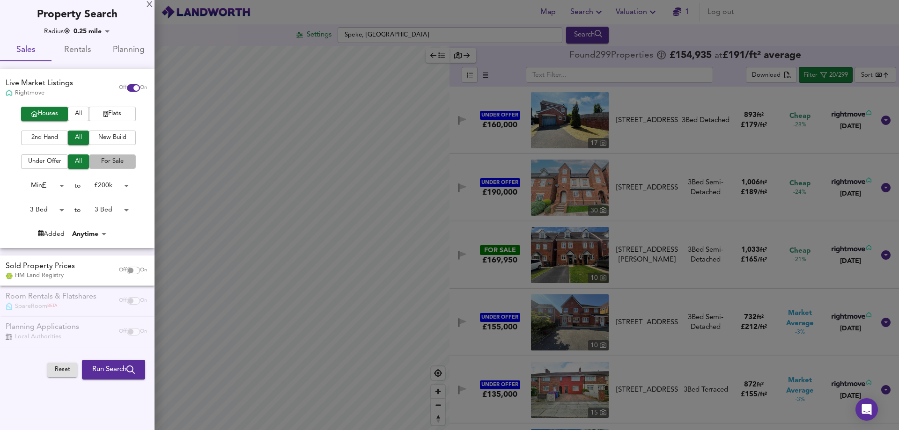
click at [97, 166] on span "For Sale" at bounding box center [112, 161] width 37 height 11
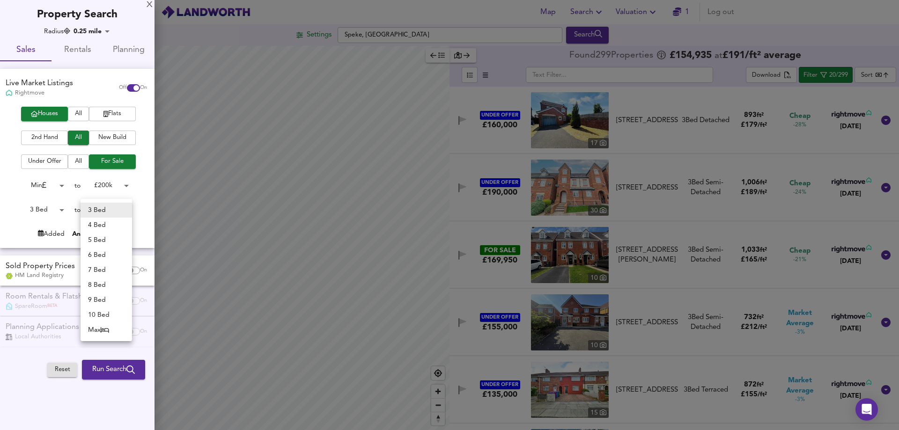
click at [127, 211] on body "Map Search Valuation 1 Log out Settings Speke, Liverpool Search Average Price l…" at bounding box center [449, 215] width 899 height 430
click at [113, 227] on li "4 Bed" at bounding box center [106, 225] width 51 height 15
type input "4"
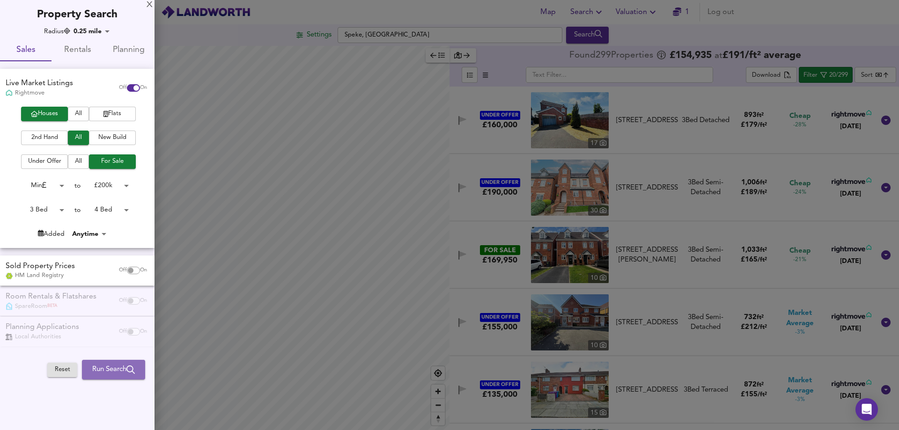
click at [96, 370] on span "Run Search" at bounding box center [113, 370] width 43 height 12
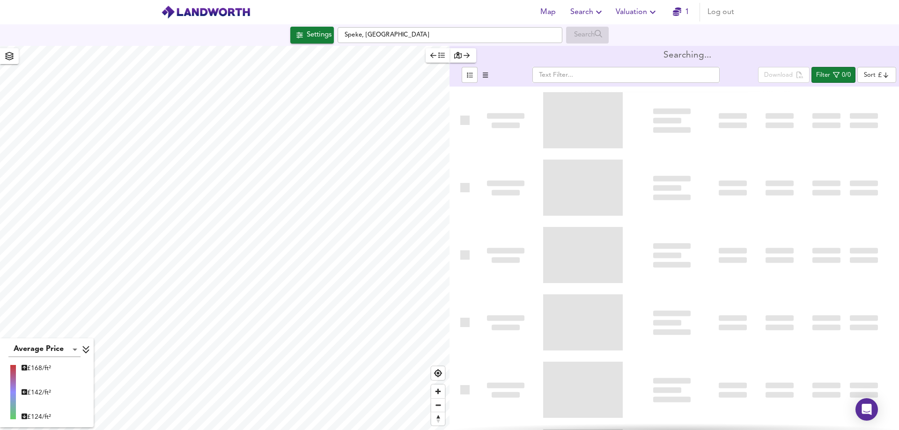
type input "bestdeal"
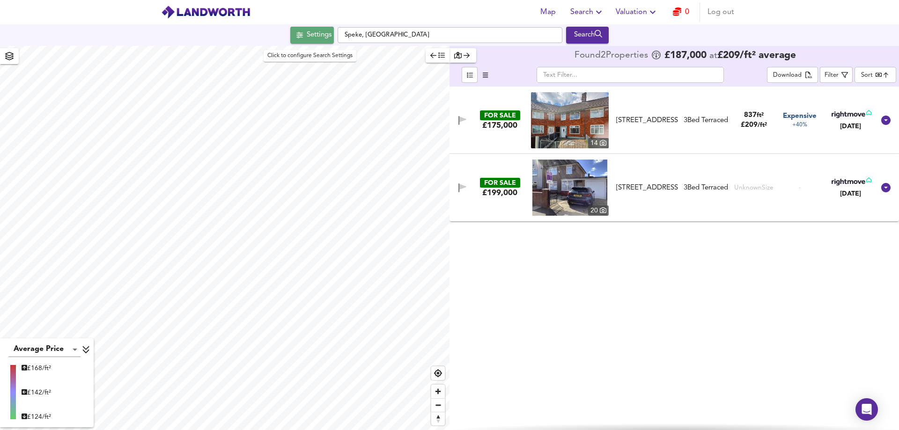
click at [307, 40] on div "Settings" at bounding box center [319, 35] width 25 height 12
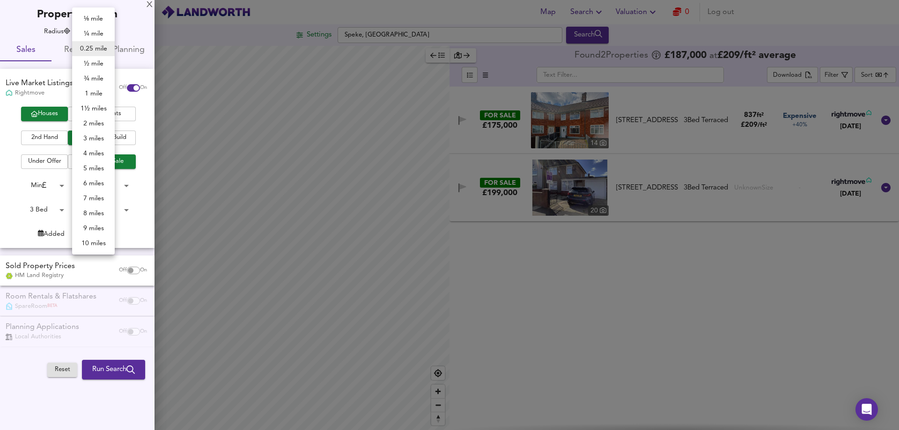
click at [98, 28] on body "Map Search Valuation 0 Log out Settings Speke, Liverpool Search Average Price l…" at bounding box center [449, 215] width 899 height 430
click at [98, 127] on li "2 miles" at bounding box center [93, 123] width 43 height 15
type input "3218"
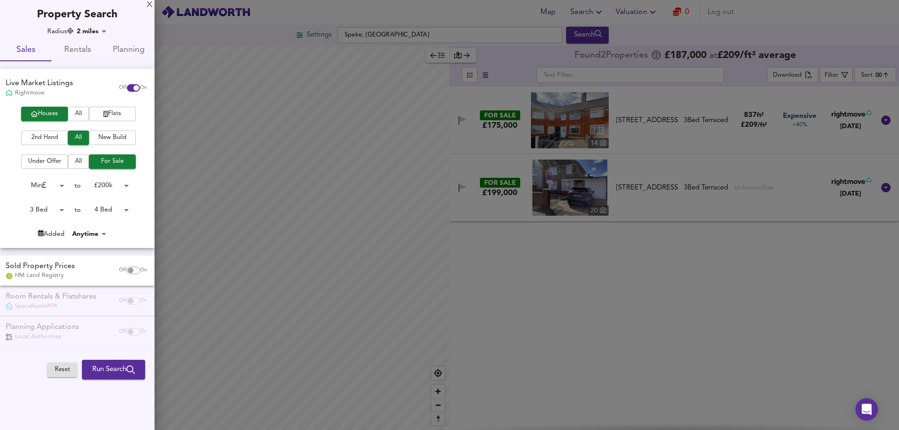
click at [102, 372] on span "Run Search" at bounding box center [113, 370] width 43 height 12
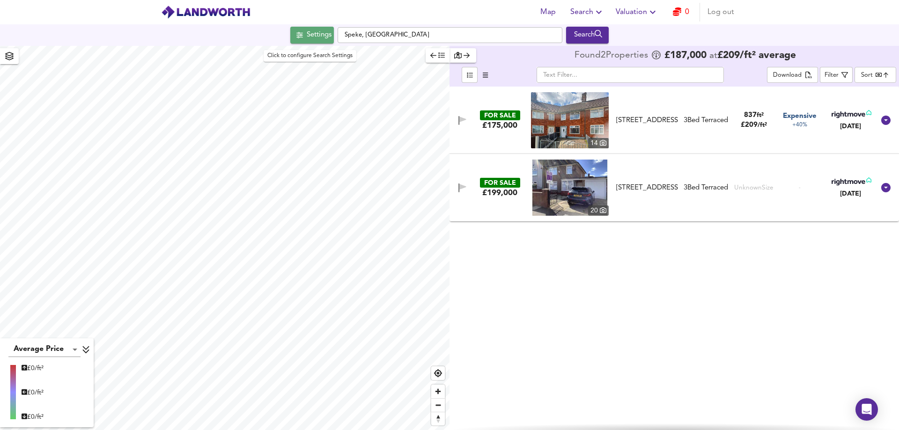
click at [307, 41] on div "Settings" at bounding box center [319, 35] width 25 height 12
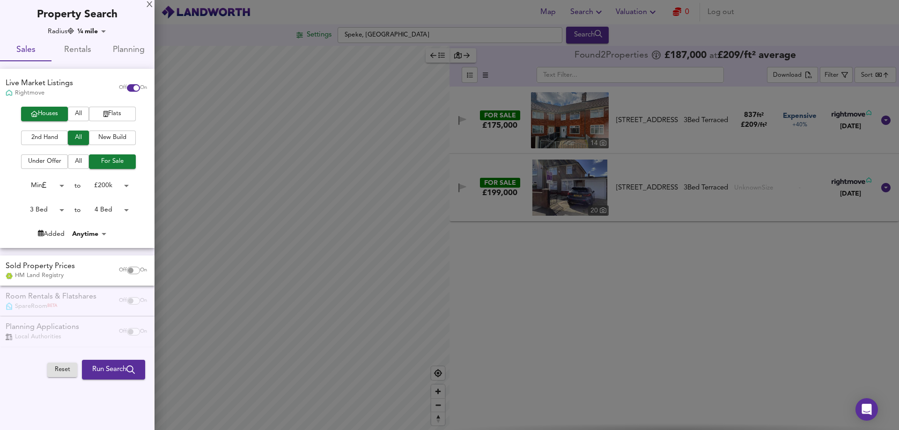
click at [78, 46] on span "Rentals" at bounding box center [77, 50] width 40 height 15
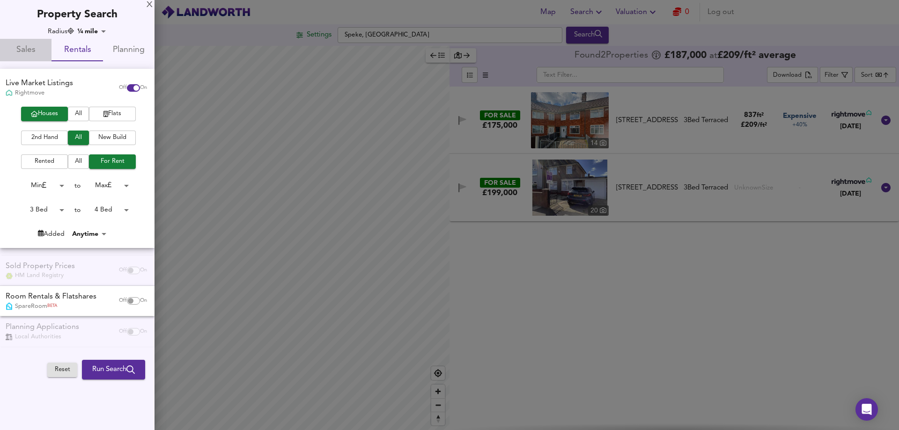
click at [15, 51] on span "Sales" at bounding box center [26, 50] width 40 height 15
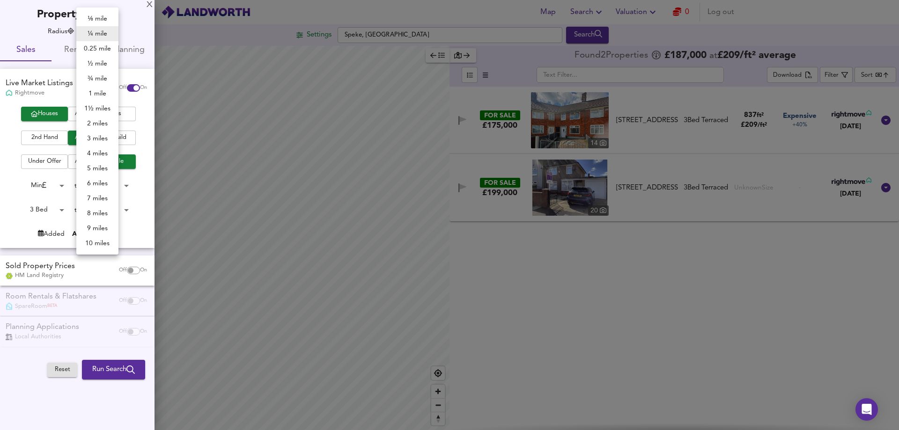
click at [96, 34] on body "Map Search Valuation 0 Log out Settings Speke, Liverpool Search Average Price l…" at bounding box center [449, 215] width 899 height 430
click at [93, 93] on li "1 mile" at bounding box center [97, 93] width 42 height 15
type input "1609"
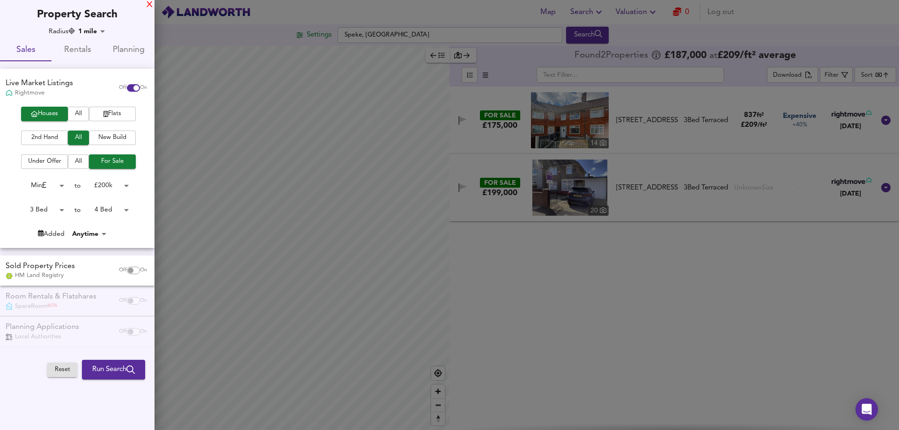
click at [150, 7] on div "X" at bounding box center [150, 5] width 6 height 7
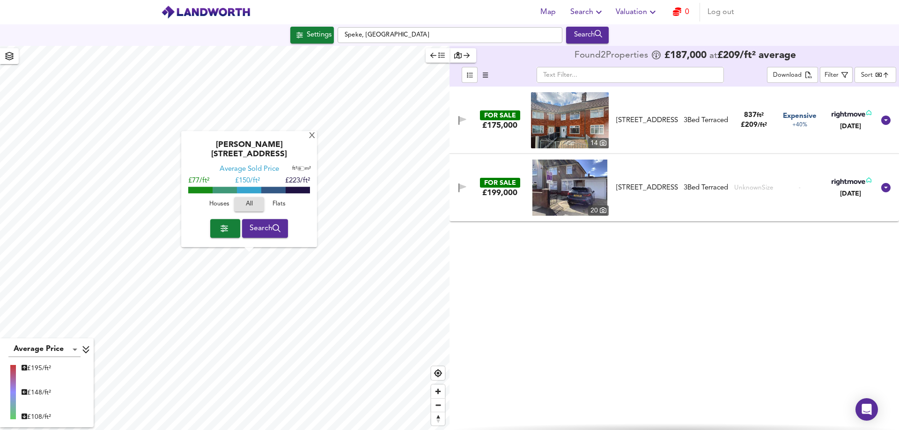
click at [256, 236] on button "Search" at bounding box center [265, 228] width 46 height 19
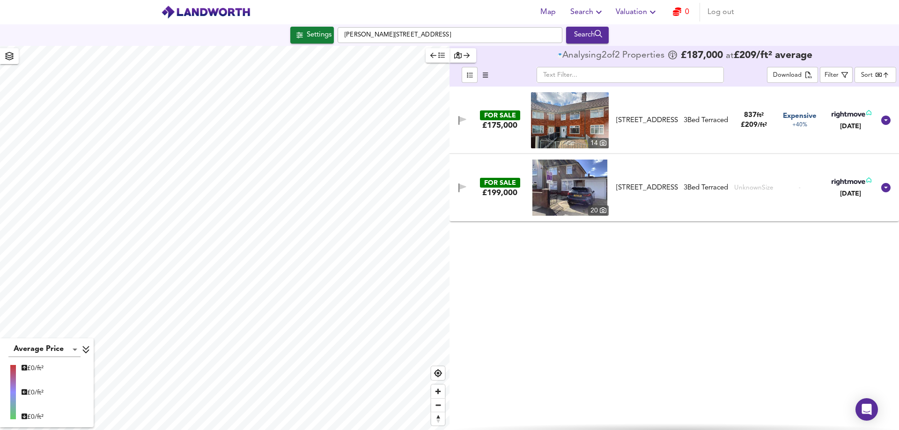
type input "402"
click at [591, 12] on span "Search" at bounding box center [587, 12] width 34 height 13
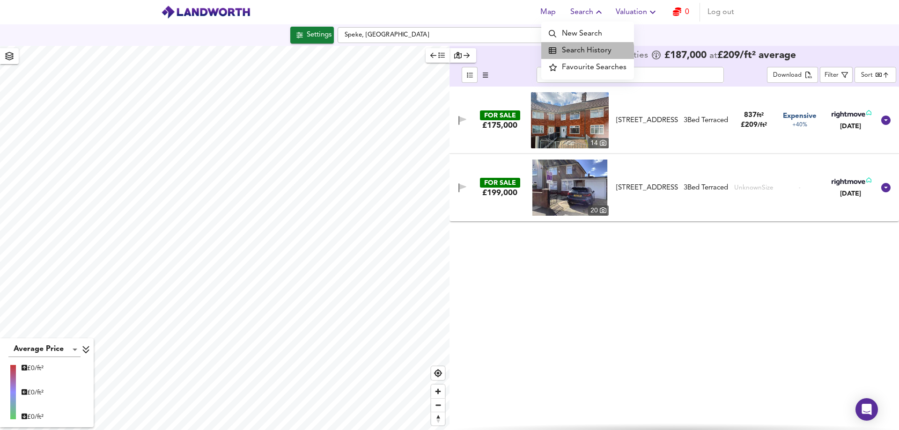
click at [587, 52] on li "Search History" at bounding box center [587, 50] width 93 height 17
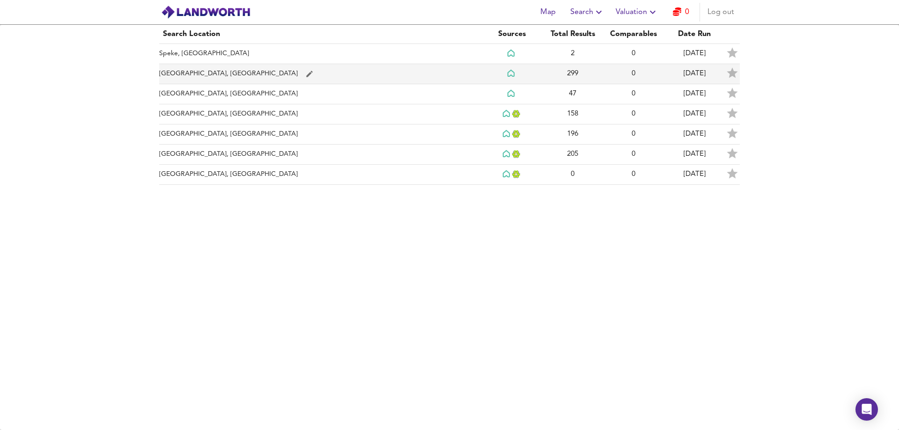
click at [184, 70] on td "Kirkby, Liverpool" at bounding box center [320, 74] width 322 height 20
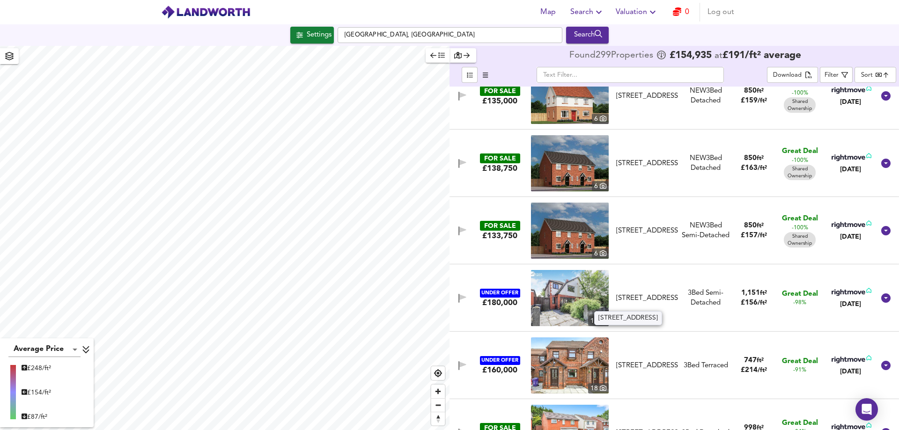
scroll to position [12, 0]
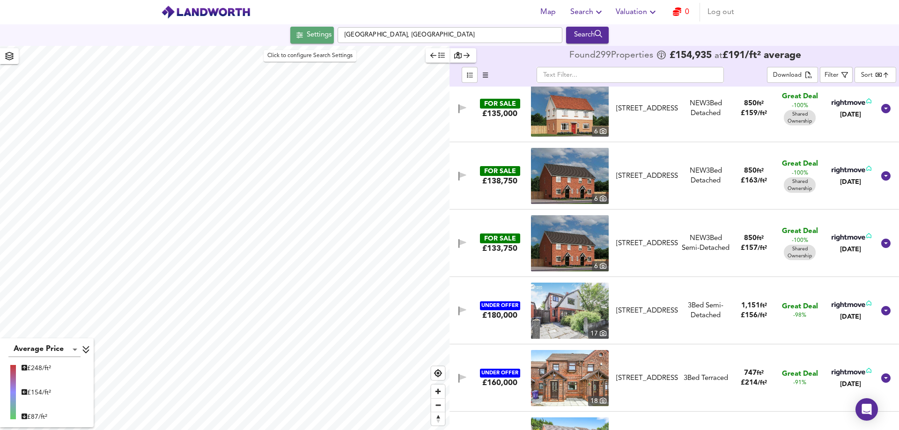
click at [298, 37] on span "Settings" at bounding box center [312, 35] width 39 height 12
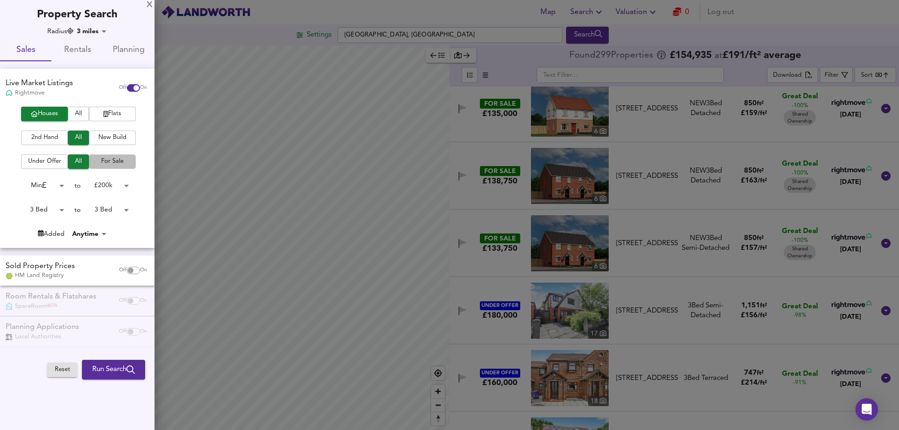
click at [103, 165] on span "For Sale" at bounding box center [112, 161] width 37 height 11
drag, startPoint x: 111, startPoint y: 379, endPoint x: 145, endPoint y: 428, distance: 59.3
click at [110, 377] on button "Run Search" at bounding box center [113, 370] width 63 height 20
click at [112, 373] on div at bounding box center [449, 215] width 899 height 430
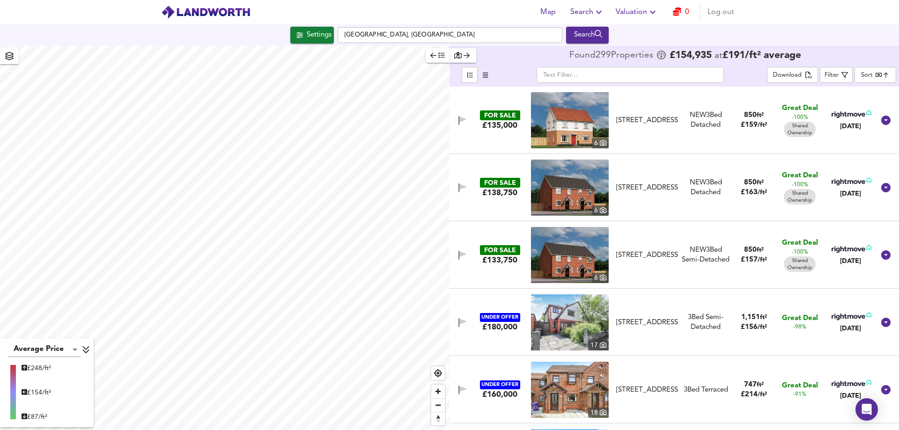
checkbox input "false"
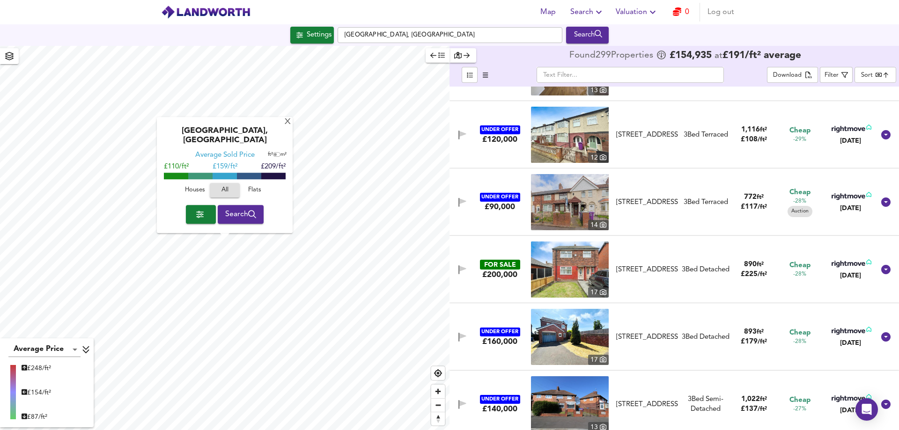
scroll to position [1346, 0]
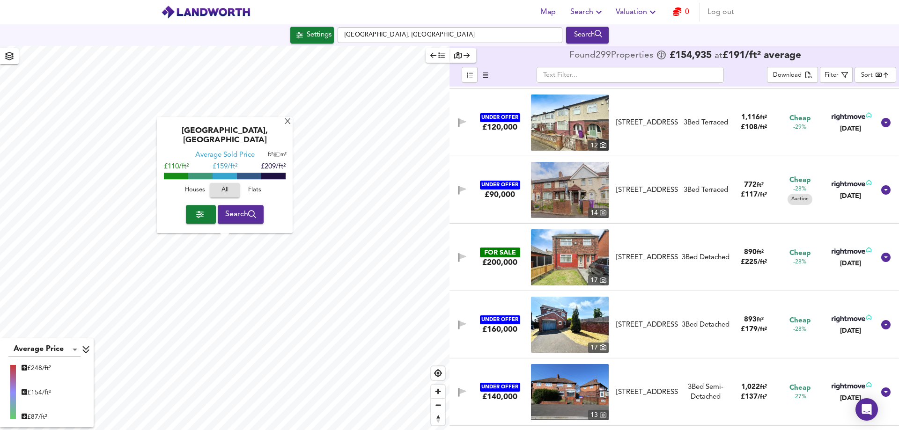
click at [574, 261] on img at bounding box center [570, 257] width 78 height 56
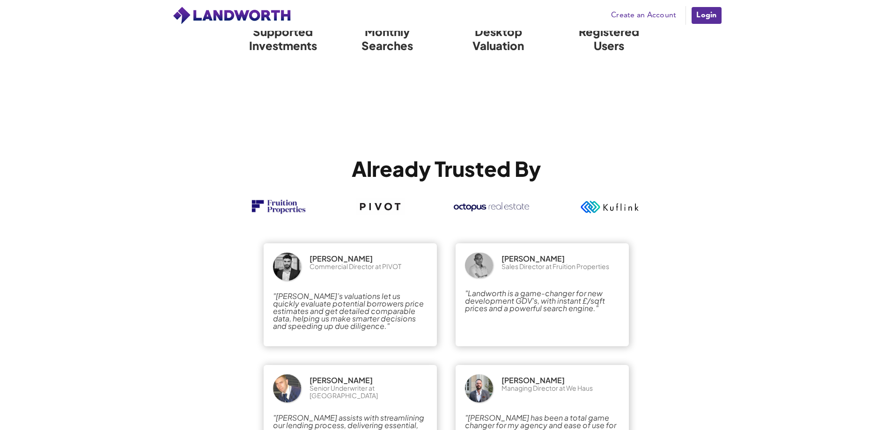
scroll to position [1509, 0]
click at [702, 16] on link "Login" at bounding box center [705, 15] width 31 height 19
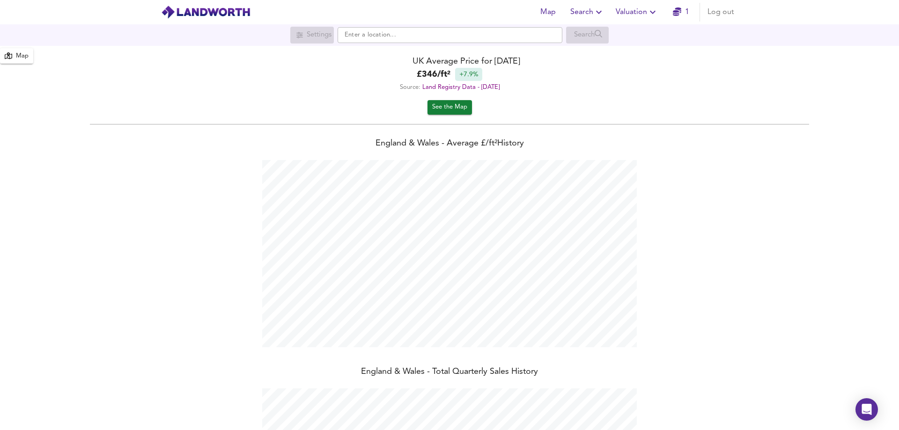
scroll to position [430, 899]
click at [676, 12] on icon "button" at bounding box center [677, 11] width 8 height 8
